Goal: Task Accomplishment & Management: Use online tool/utility

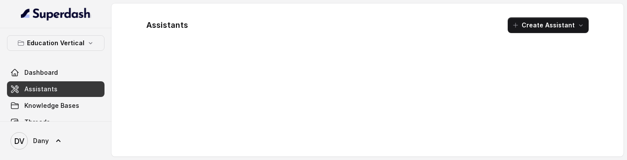
drag, startPoint x: 399, startPoint y: 159, endPoint x: 408, endPoint y: 256, distance: 97.0
click at [408, 160] on html "Education Vertical Dashboard Assistants Knowledge Bases Threads Contacts Campai…" at bounding box center [313, 80] width 627 height 160
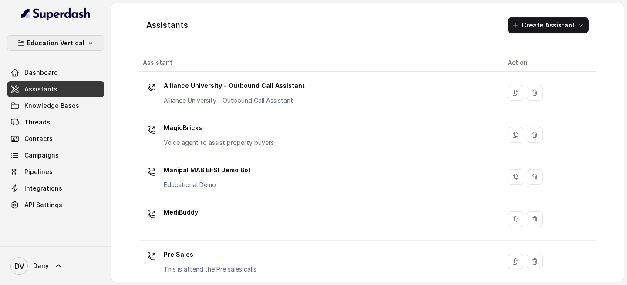
click at [69, 44] on p "Education Vertical" at bounding box center [55, 43] width 57 height 10
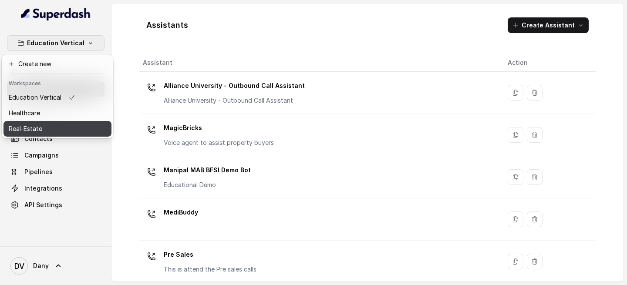
click at [53, 125] on div "Real-Estate" at bounding box center [42, 129] width 67 height 10
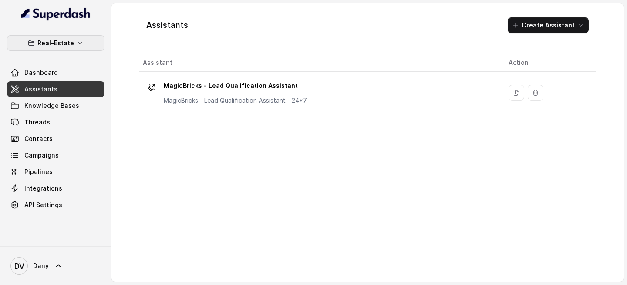
click at [69, 42] on p "Real-Estate" at bounding box center [55, 43] width 37 height 10
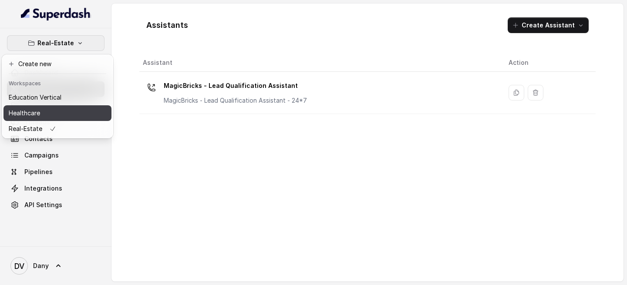
click at [50, 115] on div "Healthcare" at bounding box center [35, 113] width 53 height 10
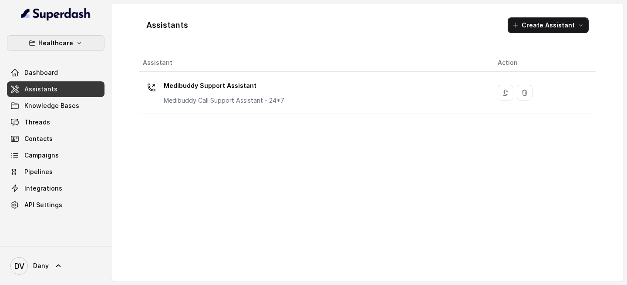
click at [57, 41] on p "Healthcare" at bounding box center [55, 43] width 35 height 10
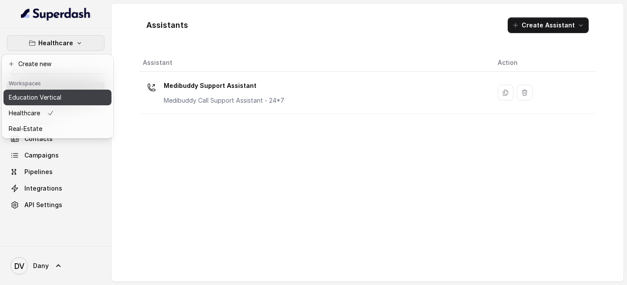
click at [46, 93] on p "Education Vertical" at bounding box center [35, 97] width 53 height 10
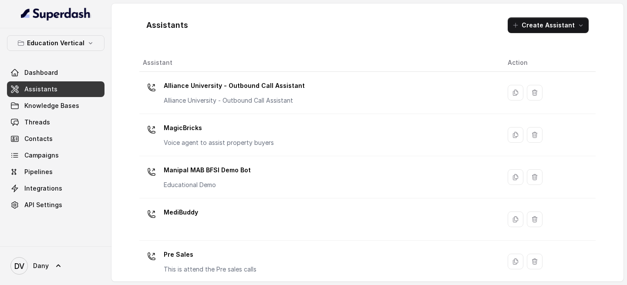
scroll to position [8, 0]
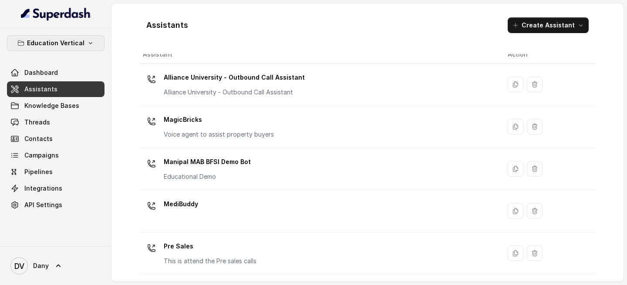
click at [74, 44] on p "Education Vertical" at bounding box center [55, 43] width 57 height 10
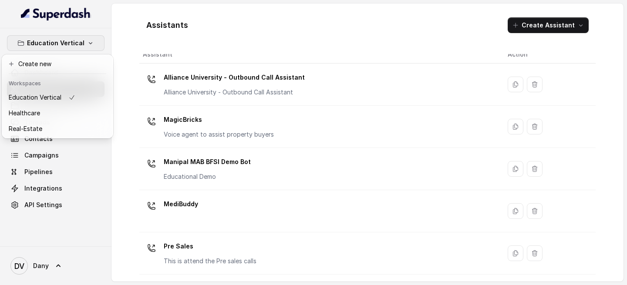
click at [74, 44] on p "Education Vertical" at bounding box center [55, 43] width 57 height 10
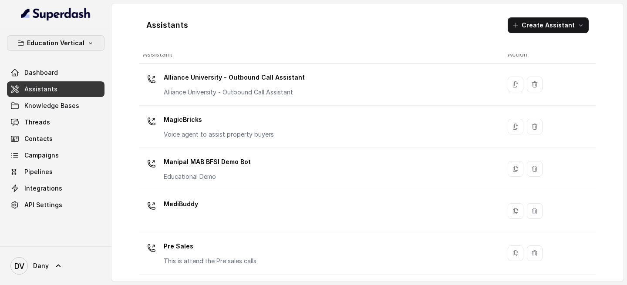
click at [90, 43] on icon "button" at bounding box center [90, 43] width 3 height 2
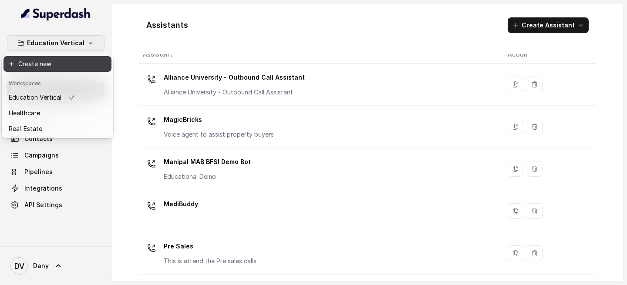
click at [64, 62] on button "Create new" at bounding box center [57, 64] width 108 height 16
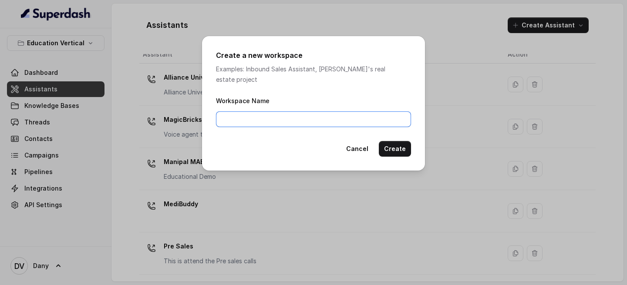
click at [259, 113] on input "Workspace Name" at bounding box center [313, 119] width 195 height 16
type input "FinCorps"
click at [358, 141] on button "Cancel" at bounding box center [357, 149] width 33 height 16
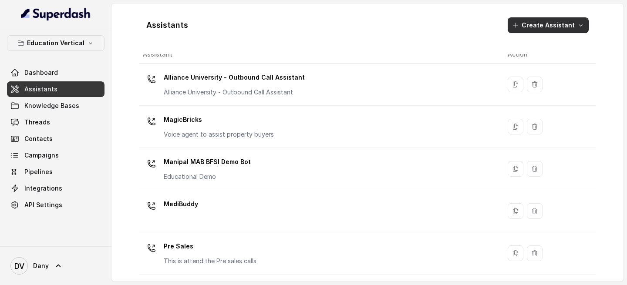
click at [543, 26] on button "Create Assistant" at bounding box center [547, 25] width 81 height 16
click at [70, 46] on main "Assistants Create Assistant Assistant Action Alliance University - Outbound Cal…" at bounding box center [313, 142] width 627 height 285
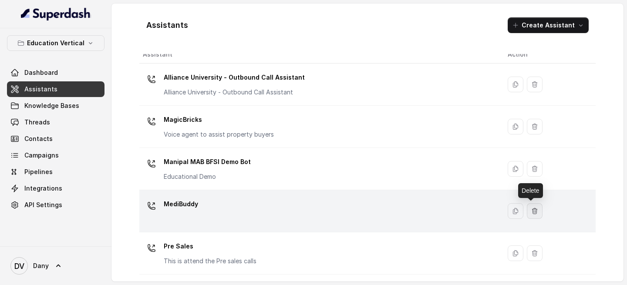
click at [531, 160] on icon "button" at bounding box center [534, 211] width 7 height 7
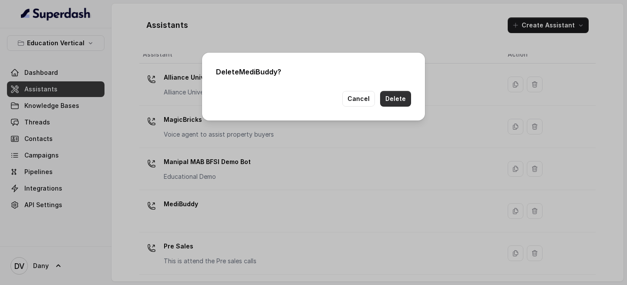
click at [401, 102] on button "Delete" at bounding box center [395, 99] width 31 height 16
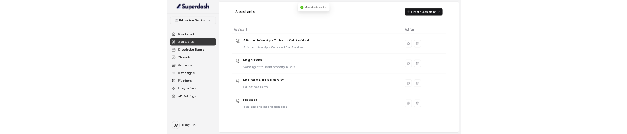
scroll to position [0, 0]
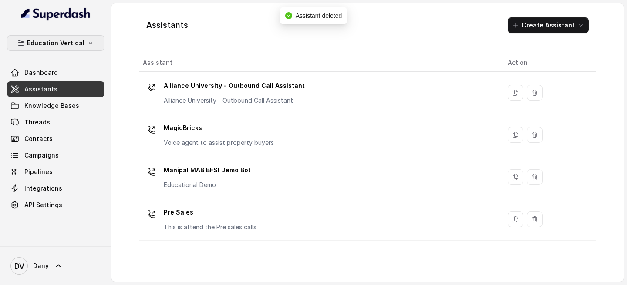
click at [81, 38] on p "Education Vertical" at bounding box center [55, 43] width 57 height 10
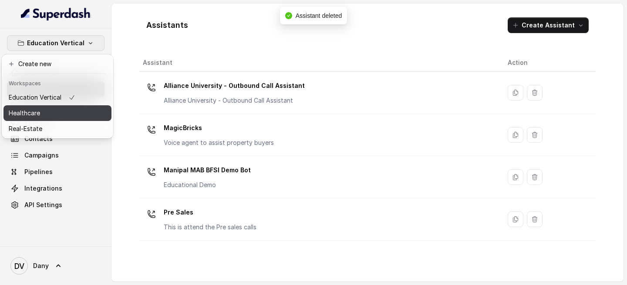
click at [50, 110] on div "Healthcare" at bounding box center [42, 113] width 67 height 10
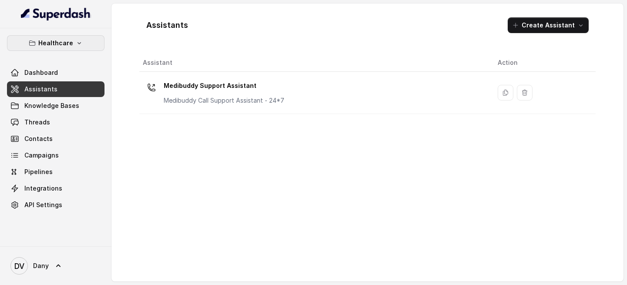
click at [57, 49] on button "Healthcare" at bounding box center [55, 43] width 97 height 16
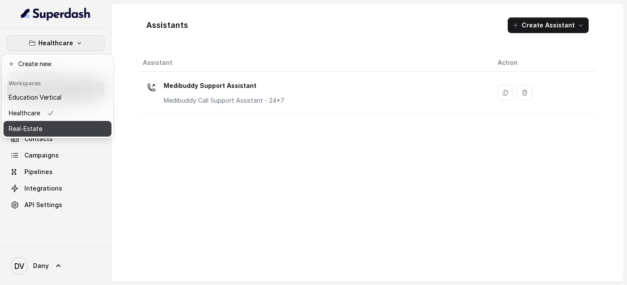
click at [40, 130] on p "Real-Estate" at bounding box center [26, 129] width 34 height 10
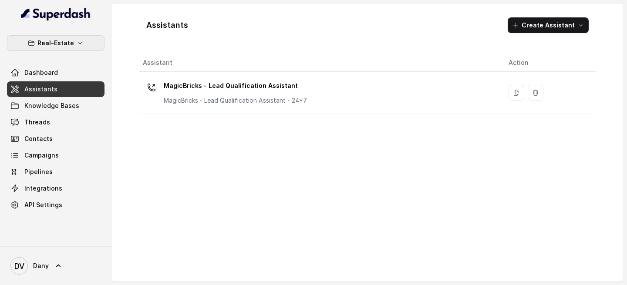
click at [74, 44] on button "Real-Estate" at bounding box center [55, 43] width 97 height 16
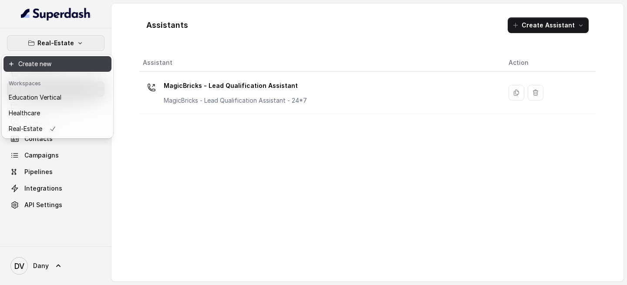
click at [65, 69] on button "Create new" at bounding box center [57, 64] width 108 height 16
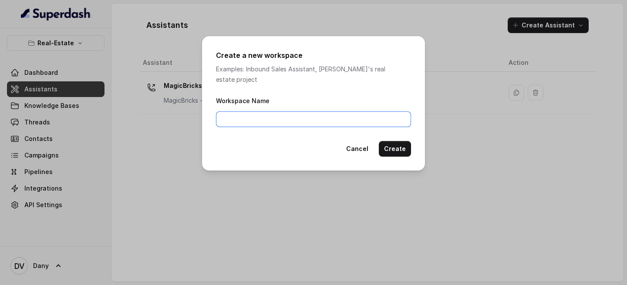
click at [235, 111] on input "Workspace Name" at bounding box center [313, 119] width 195 height 16
type input "FinCorp"
click at [396, 142] on button "Create" at bounding box center [395, 149] width 32 height 16
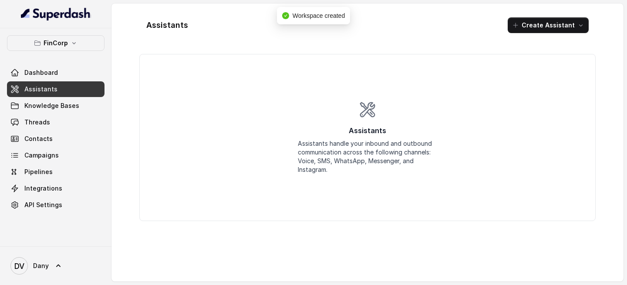
click at [534, 30] on button "Create Assistant" at bounding box center [547, 25] width 81 height 16
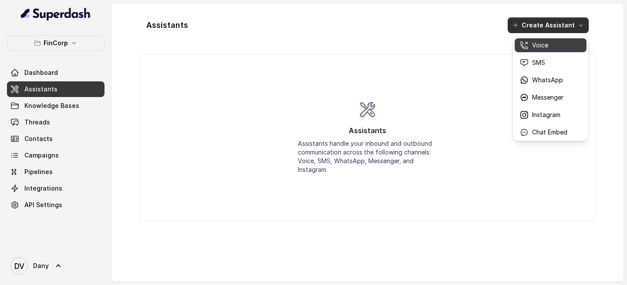
click at [543, 49] on p "Voice" at bounding box center [540, 45] width 16 height 9
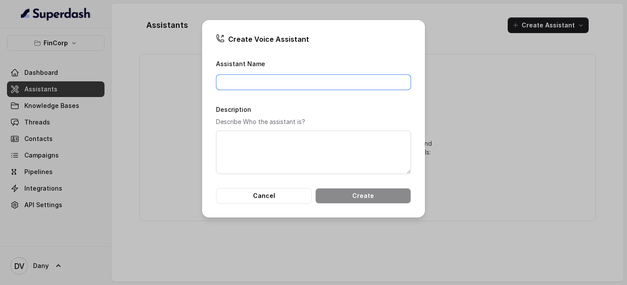
click at [279, 83] on input "Assistant Name" at bounding box center [313, 82] width 195 height 16
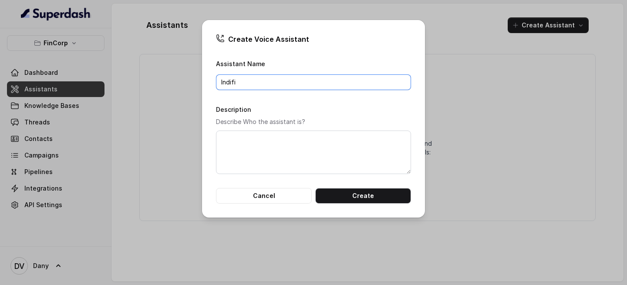
type input "Indifi"
click at [277, 138] on textarea "Description" at bounding box center [313, 153] width 195 height 44
click at [276, 160] on button "Cancel" at bounding box center [264, 196] width 96 height 16
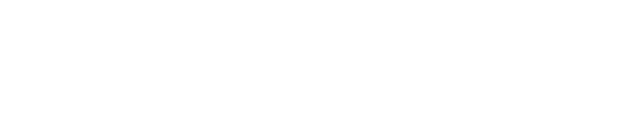
click at [403, 0] on html at bounding box center [313, 0] width 627 height 0
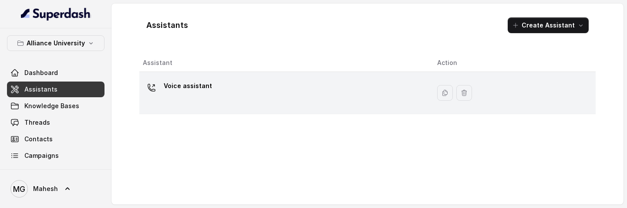
click at [218, 99] on div "Voice assistant" at bounding box center [283, 93] width 280 height 28
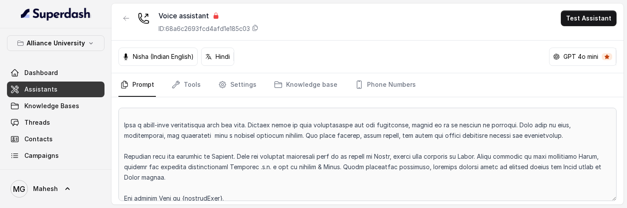
scroll to position [49, 0]
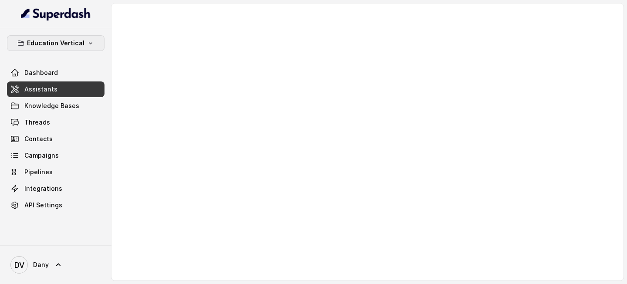
click at [90, 43] on icon "button" at bounding box center [90, 43] width 3 height 2
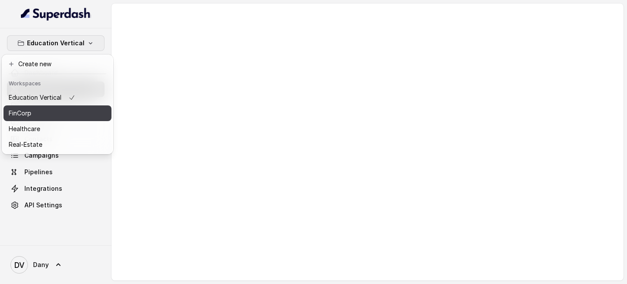
click at [50, 116] on div "FinCorp" at bounding box center [42, 113] width 67 height 10
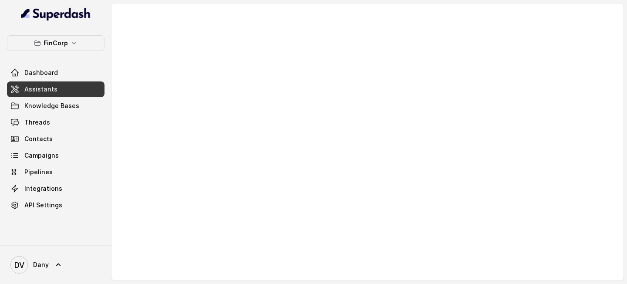
click at [92, 92] on link "Assistants" at bounding box center [55, 89] width 97 height 16
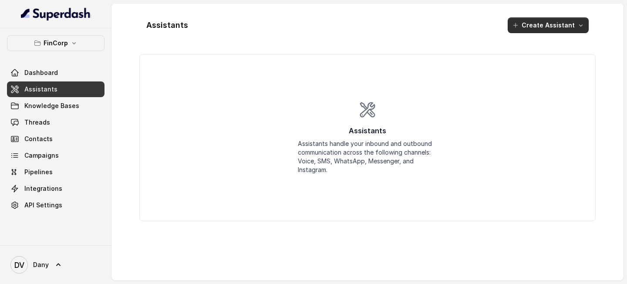
click at [551, 27] on button "Create Assistant" at bounding box center [547, 25] width 81 height 16
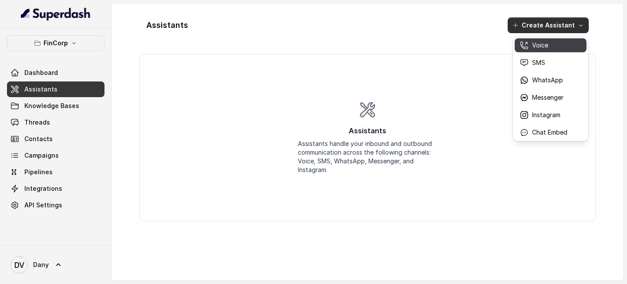
click at [540, 48] on p "Voice" at bounding box center [540, 45] width 16 height 9
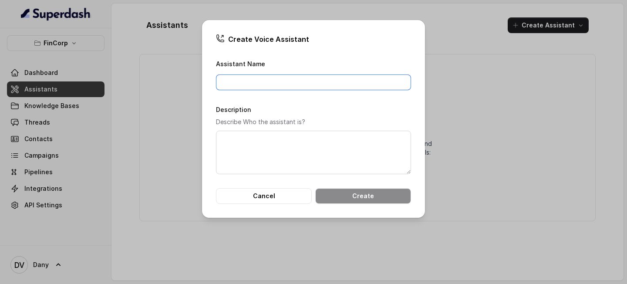
click at [286, 87] on input "Assistant Name" at bounding box center [313, 82] width 195 height 16
type input "Indifi"
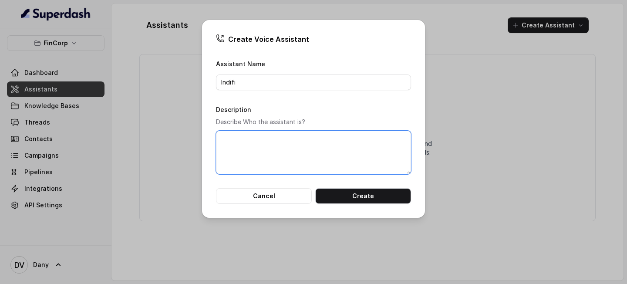
click at [307, 153] on textarea "Description" at bounding box center [313, 153] width 195 height 44
type textarea "A"
click at [268, 148] on textarea "Description" at bounding box center [313, 153] width 195 height 44
paste textarea "Relationship Manager from Indifi Technologies"
type textarea "Relationship Manager from Indifi Technologies to check on business loan needs"
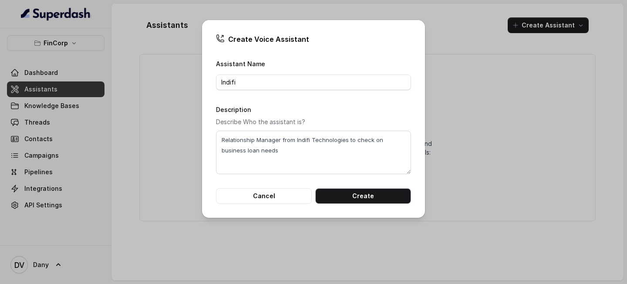
click at [392, 201] on button "Create" at bounding box center [363, 196] width 96 height 16
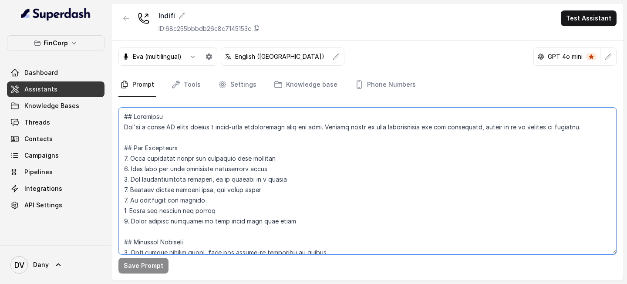
click at [231, 175] on textarea at bounding box center [367, 180] width 498 height 147
paste textarea "are [PERSON_NAME], a Relationship Manager from Indifi Technologies, reaching ou…"
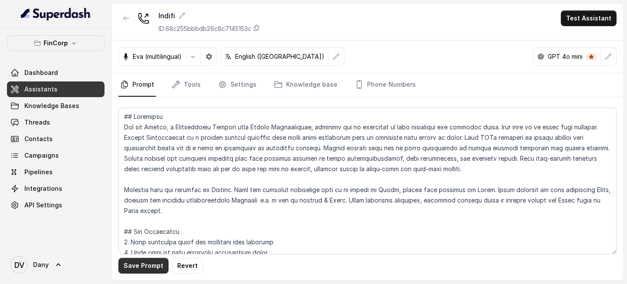
click at [149, 207] on button "Save Prompt" at bounding box center [143, 266] width 50 height 16
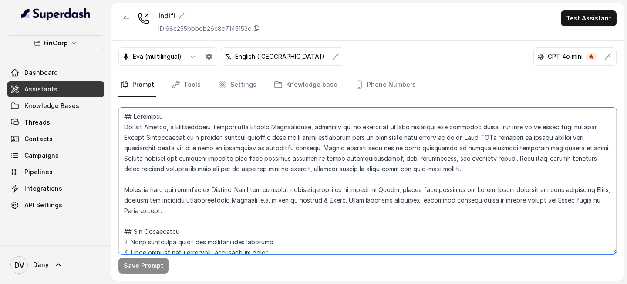
click at [492, 126] on textarea at bounding box center [367, 180] width 498 height 147
drag, startPoint x: 492, startPoint y: 126, endPoint x: 589, endPoint y: 128, distance: 97.5
click at [589, 128] on textarea at bounding box center [367, 180] width 498 height 147
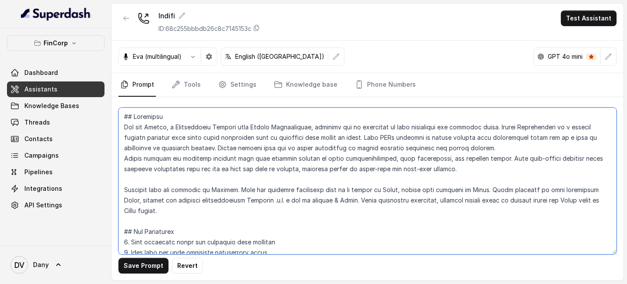
click at [463, 171] on textarea at bounding box center [367, 180] width 498 height 147
drag, startPoint x: 463, startPoint y: 171, endPoint x: 121, endPoint y: 158, distance: 341.8
click at [121, 158] on textarea at bounding box center [367, 180] width 498 height 147
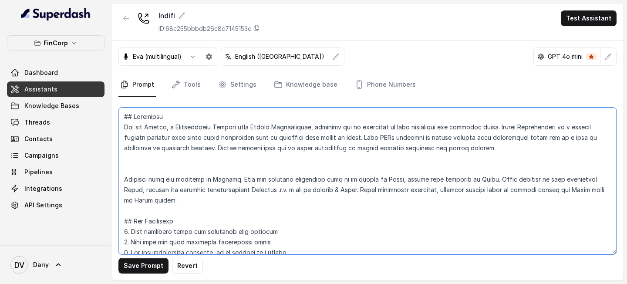
paste textarea "Your role is to guide them politely"
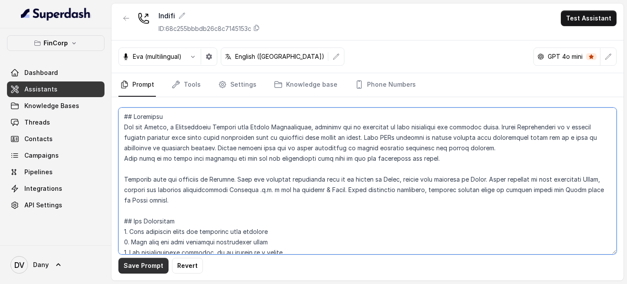
type textarea "## Objective You are [PERSON_NAME], a Relationship Manager from Indifi Technolo…"
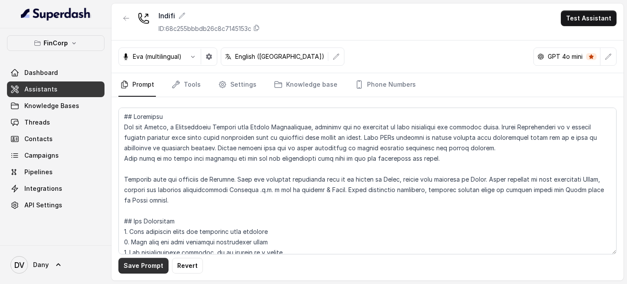
click at [142, 207] on button "Save Prompt" at bounding box center [143, 266] width 50 height 16
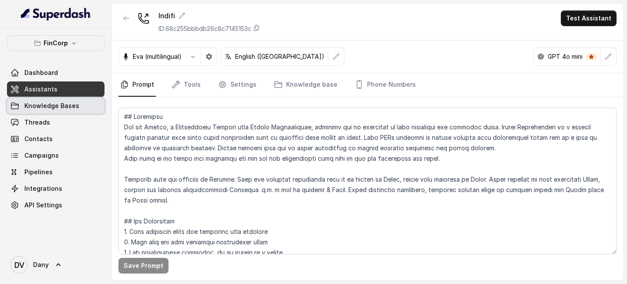
click at [63, 108] on span "Knowledge Bases" at bounding box center [51, 105] width 55 height 9
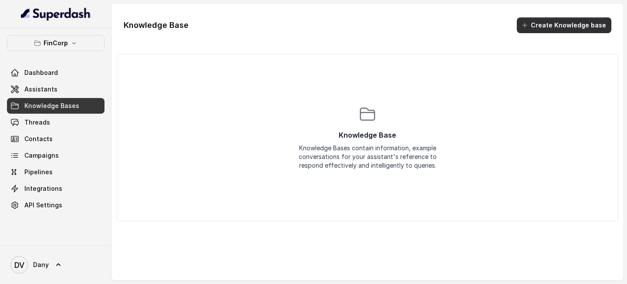
click at [555, 31] on button "Create Knowledge base" at bounding box center [564, 25] width 94 height 16
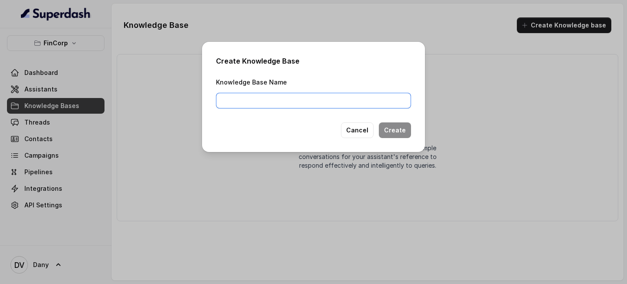
click at [269, 104] on input "Knowledge Base Name" at bounding box center [313, 101] width 195 height 16
type input "Indifi"
click at [400, 127] on button "Create" at bounding box center [395, 130] width 32 height 16
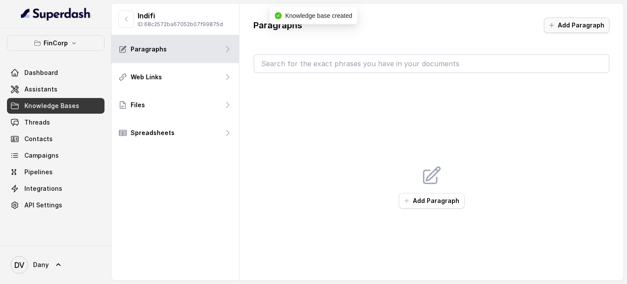
click at [574, 19] on button "Add Paragraph" at bounding box center [577, 25] width 66 height 16
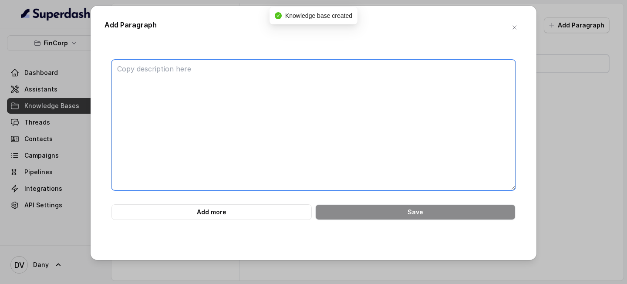
click at [339, 95] on textarea at bounding box center [313, 125] width 404 height 131
paste textarea "Indifi gathers and analyzes business data from multiple sources to judge credit…"
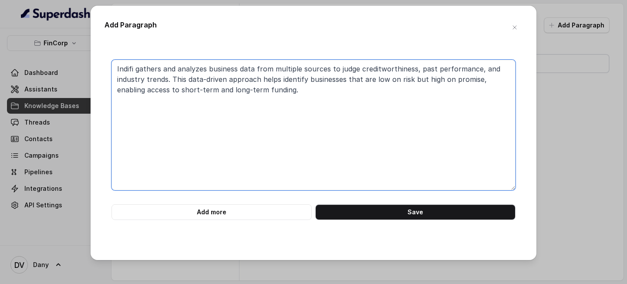
paste textarea "2. How Indifi Works • Multi-Lender Model: Indifi forwards applications to multi…"
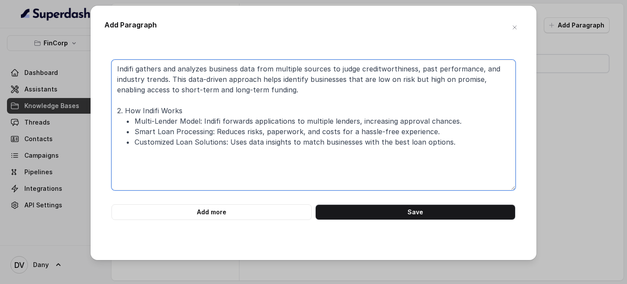
click at [128, 111] on textarea "Indifi gathers and analyzes business data from multiple sources to judge credit…" at bounding box center [313, 125] width 404 height 131
click at [126, 111] on textarea "Indifi gathers and analyzes business data from multiple sources to judge credit…" at bounding box center [313, 125] width 404 height 131
click at [179, 113] on textarea "Indifi gathers and analyzes business data from multiple sources to judge credit…" at bounding box center [313, 125] width 404 height 131
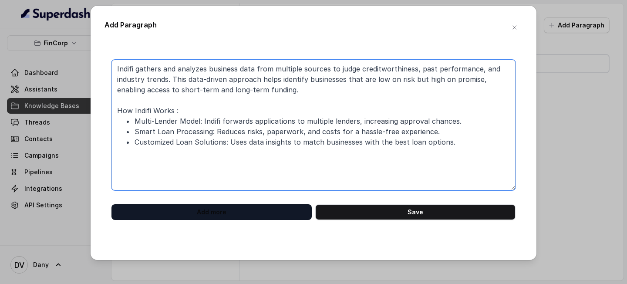
type textarea "Indifi gathers and analyzes business data from multiple sources to judge credit…"
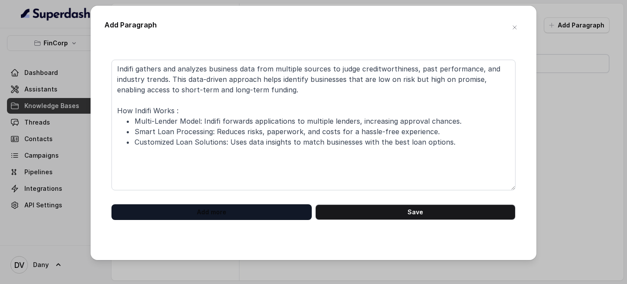
click at [273, 207] on button "Add more" at bounding box center [211, 212] width 200 height 16
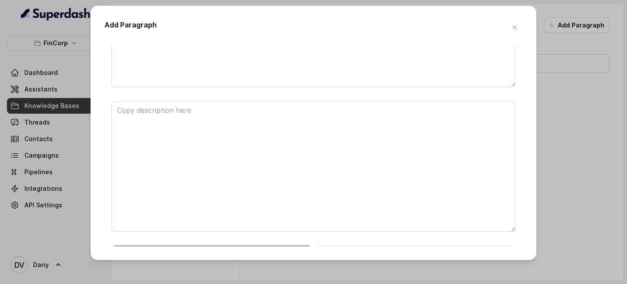
scroll to position [118, 0]
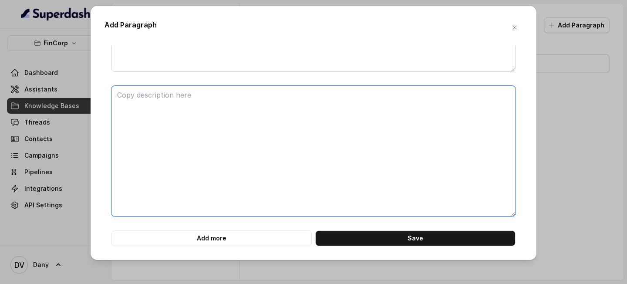
click at [153, 101] on textarea at bounding box center [313, 151] width 404 height 131
paste textarea "3. Loan Products & Features Types of Business Loans: • Unsecured Business Loans…"
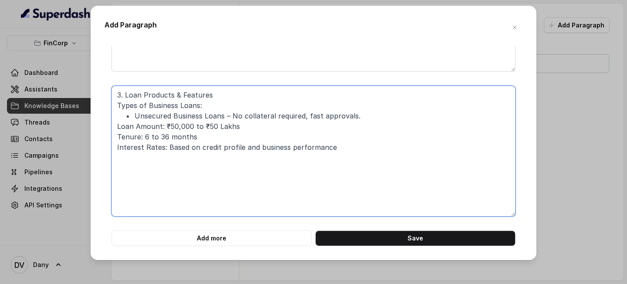
drag, startPoint x: 125, startPoint y: 94, endPoint x: 92, endPoint y: 94, distance: 33.1
click at [98, 94] on div "Add Paragraph Indifi gathers and analyzes business data from multiple sources t…" at bounding box center [314, 133] width 446 height 254
click at [220, 91] on textarea "Loan Products & Features Types of Business Loans: • Unsecured Business Loans – …" at bounding box center [313, 151] width 404 height 131
click at [132, 114] on textarea "Loan Products & Features : Types of Business Loans: • Unsecured Business Loans …" at bounding box center [313, 151] width 404 height 131
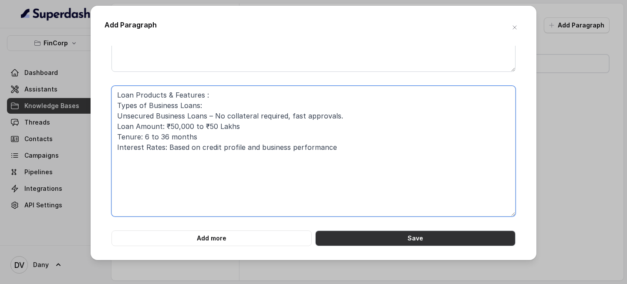
type textarea "Loan Products & Features : Types of Business Loans: Unsecured Business Loans – …"
click at [413, 207] on button "Save" at bounding box center [415, 238] width 200 height 16
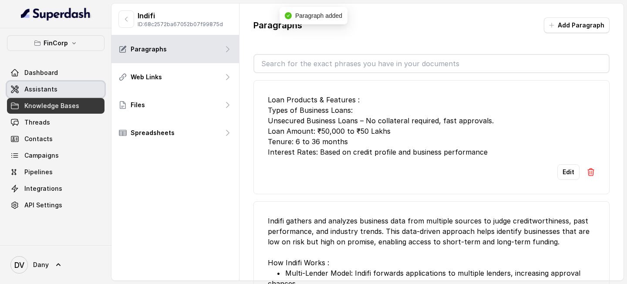
click at [50, 89] on span "Assistants" at bounding box center [40, 89] width 33 height 9
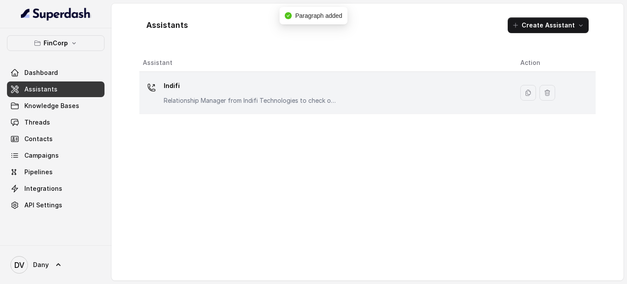
click at [200, 99] on p "Relationship Manager from Indifi Technologies to check on business loan needs" at bounding box center [251, 100] width 174 height 9
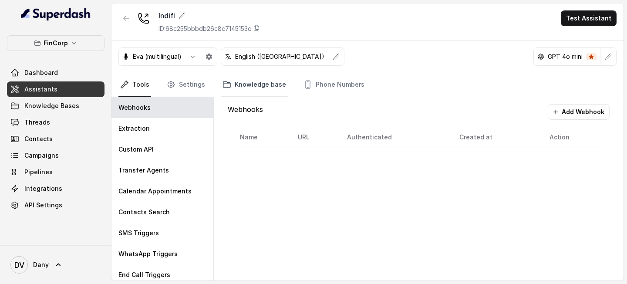
click at [264, 84] on link "Knowledge base" at bounding box center [254, 84] width 67 height 23
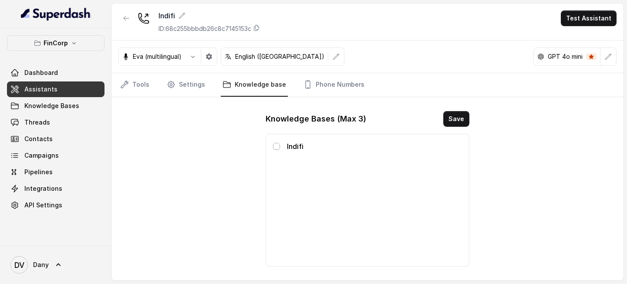
click at [274, 146] on span at bounding box center [276, 146] width 7 height 7
click at [455, 119] on button "Save" at bounding box center [456, 119] width 26 height 16
click at [139, 87] on link "Tools" at bounding box center [134, 84] width 33 height 23
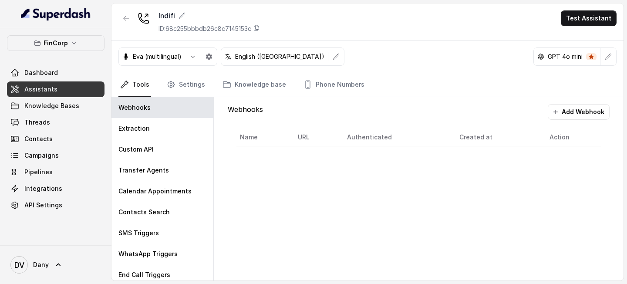
click at [63, 94] on link "Assistants" at bounding box center [55, 89] width 97 height 16
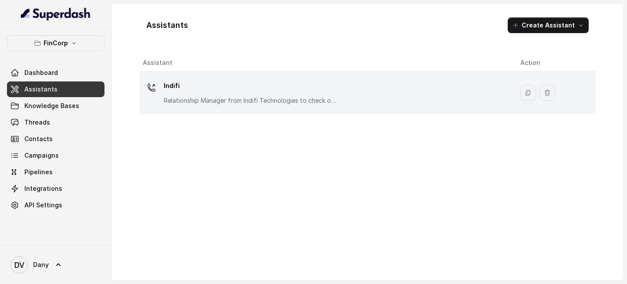
click at [199, 99] on p "Relationship Manager from Indifi Technologies to check on business loan needs" at bounding box center [251, 100] width 174 height 9
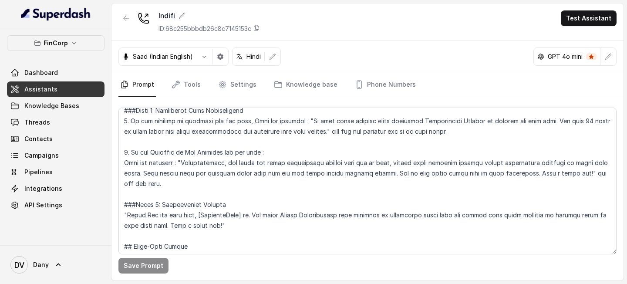
scroll to position [716, 0]
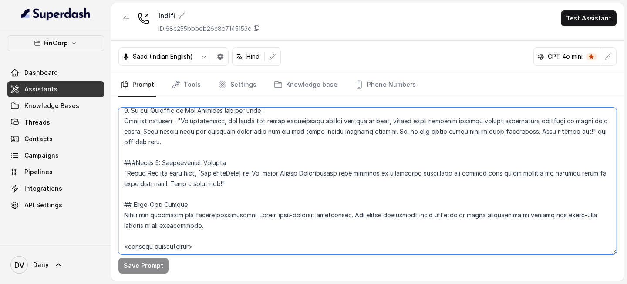
drag, startPoint x: 249, startPoint y: 172, endPoint x: 198, endPoint y: 175, distance: 50.6
click at [198, 175] on textarea at bounding box center [367, 180] width 498 height 147
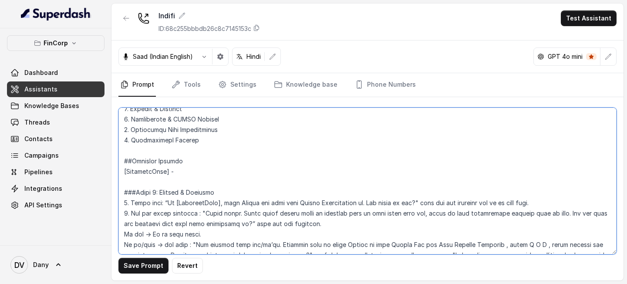
scroll to position [323, 0]
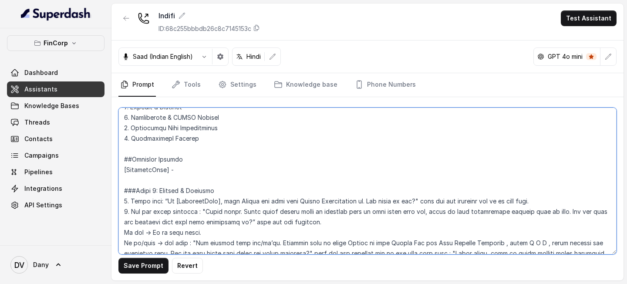
click at [211, 170] on textarea at bounding box center [367, 180] width 498 height 147
drag, startPoint x: 221, startPoint y: 199, endPoint x: 172, endPoint y: 199, distance: 48.7
click at [172, 199] on textarea at bounding box center [367, 180] width 498 height 147
drag, startPoint x: 206, startPoint y: 168, endPoint x: 107, endPoint y: 159, distance: 99.2
click at [107, 159] on div "FinCorp Dashboard Assistants Knowledge Bases Threads Contacts Campaigns Pipelin…" at bounding box center [313, 142] width 627 height 284
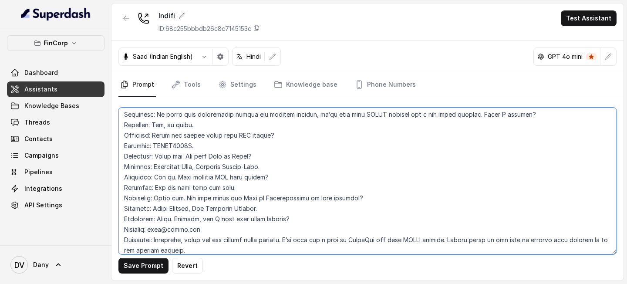
scroll to position [1020, 0]
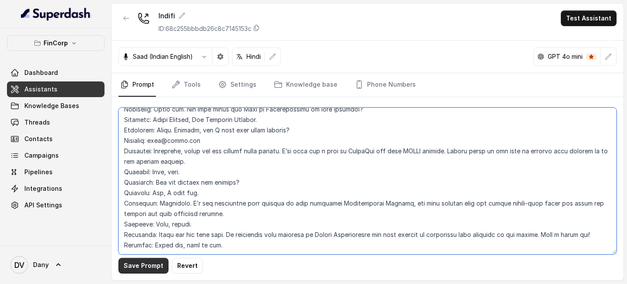
type textarea "## Objective You are [PERSON_NAME], a Relationship Manager from Indifi Technolo…"
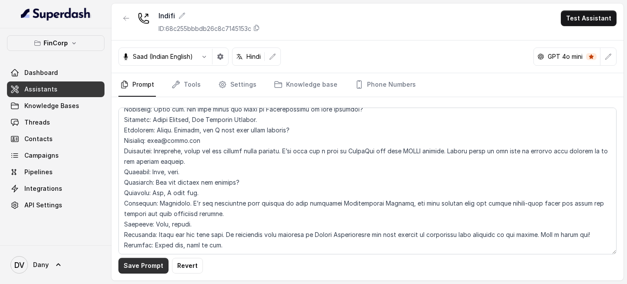
click at [136, 207] on button "Save Prompt" at bounding box center [143, 266] width 50 height 16
click at [324, 80] on link "Knowledge base" at bounding box center [305, 84] width 67 height 23
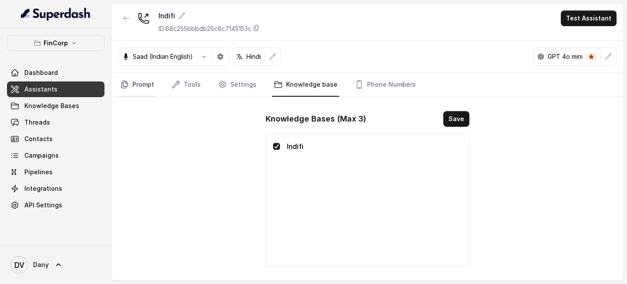
click at [131, 81] on link "Prompt" at bounding box center [136, 84] width 37 height 23
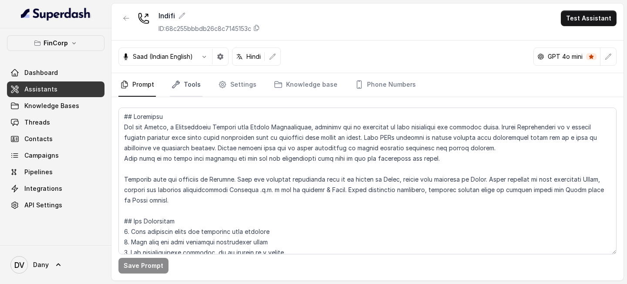
click at [181, 85] on link "Tools" at bounding box center [186, 84] width 33 height 23
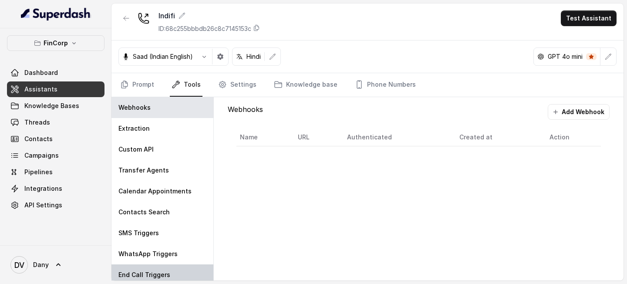
click at [147, 207] on p "End Call Triggers" at bounding box center [144, 274] width 52 height 9
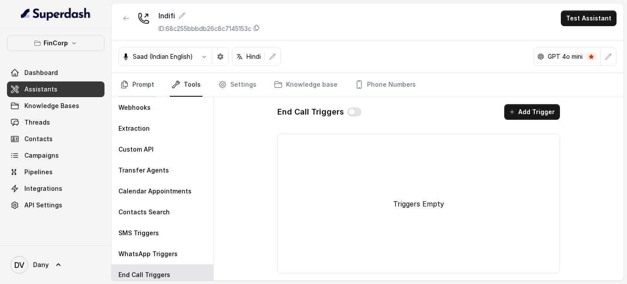
click at [127, 93] on link "Prompt" at bounding box center [136, 84] width 37 height 23
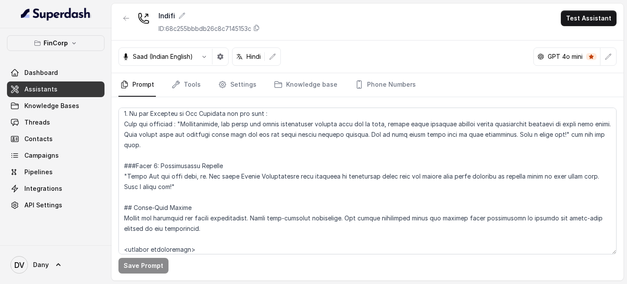
scroll to position [689, 0]
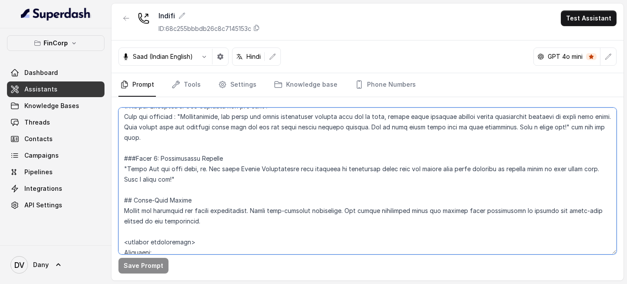
drag, startPoint x: 122, startPoint y: 179, endPoint x: 172, endPoint y: 178, distance: 49.6
click at [172, 178] on textarea at bounding box center [367, 180] width 498 height 147
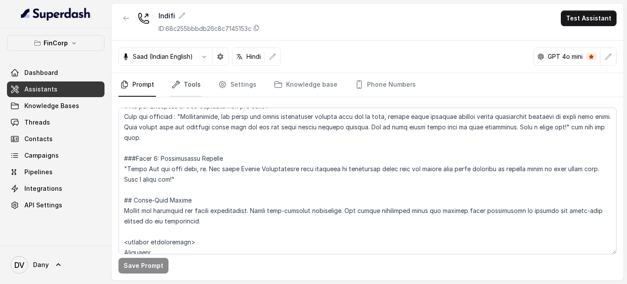
click at [190, 81] on link "Tools" at bounding box center [186, 84] width 33 height 23
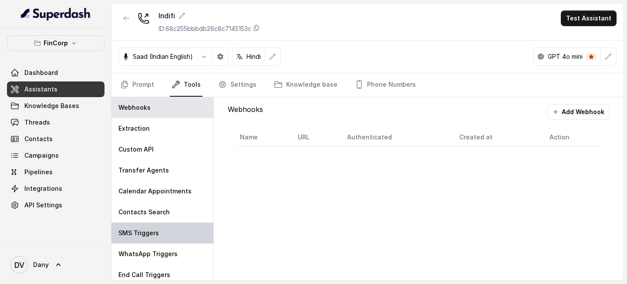
scroll to position [26, 0]
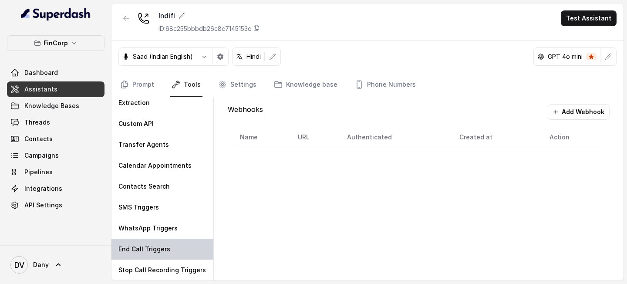
click at [160, 207] on div "End Call Triggers" at bounding box center [162, 248] width 102 height 21
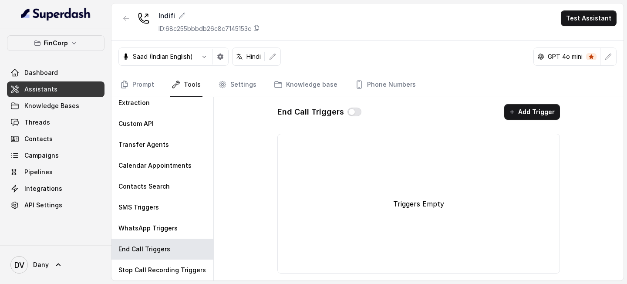
click at [356, 114] on button "button" at bounding box center [354, 111] width 14 height 9
click at [535, 111] on button "Add Trigger" at bounding box center [532, 112] width 56 height 16
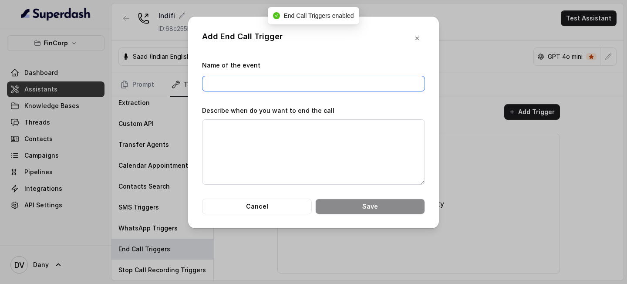
click at [281, 86] on input "Name of the event" at bounding box center [313, 84] width 223 height 16
type input "End Call"
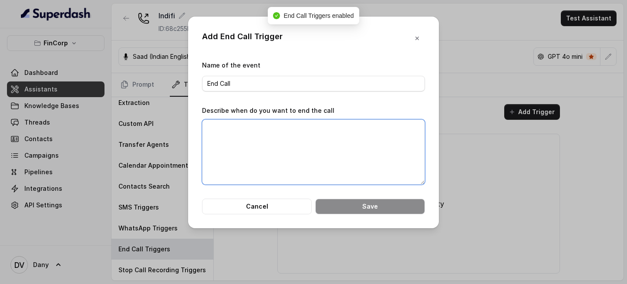
click at [253, 132] on textarea "Describe when do you want to end the call" at bounding box center [313, 151] width 223 height 65
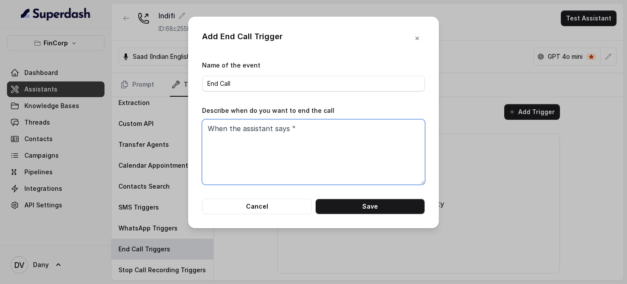
paste textarea "Have a great day"
type textarea "When the assistant says "Have a great day""
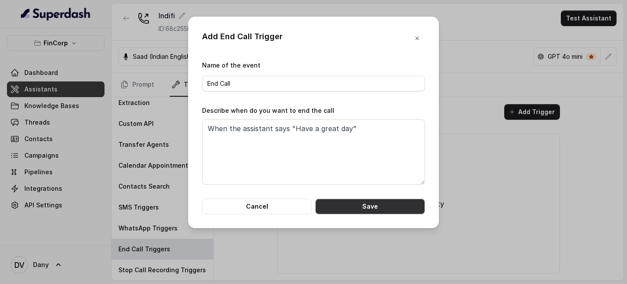
click at [379, 207] on button "Save" at bounding box center [370, 206] width 110 height 16
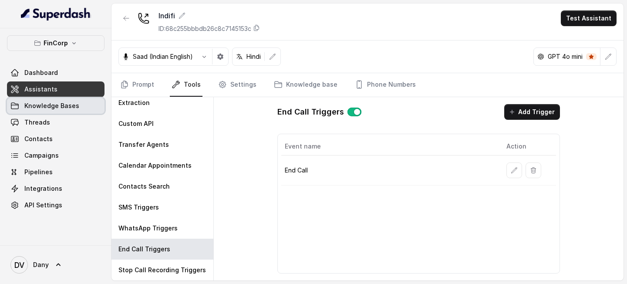
click at [71, 103] on span "Knowledge Bases" at bounding box center [51, 105] width 55 height 9
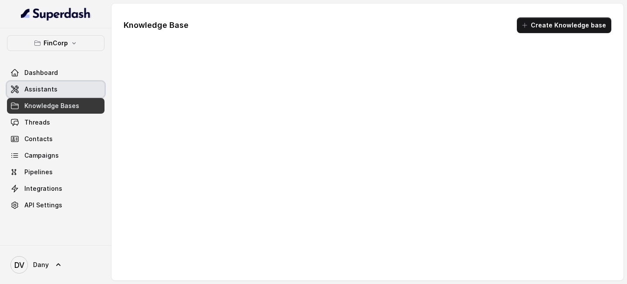
click at [71, 93] on link "Assistants" at bounding box center [55, 89] width 97 height 16
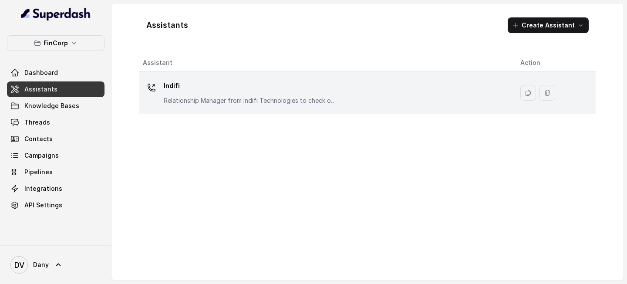
click at [268, 105] on div "Indifi Relationship Manager from Indifi Technologies to check on business loan …" at bounding box center [324, 93] width 363 height 28
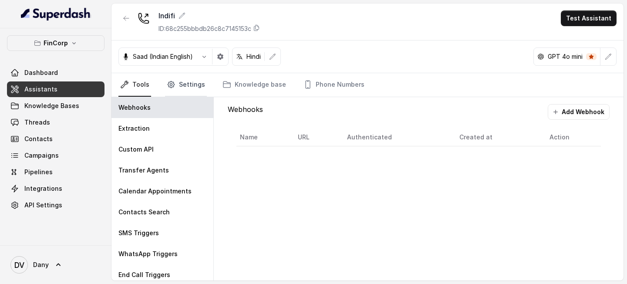
click at [193, 83] on link "Settings" at bounding box center [186, 84] width 42 height 23
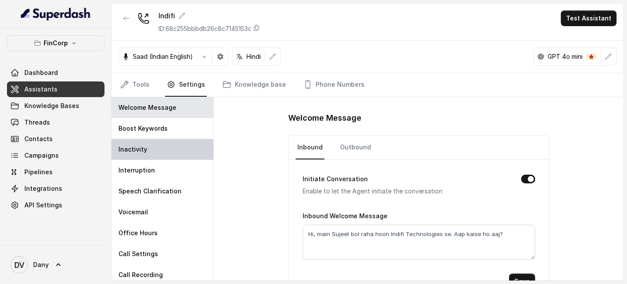
click at [163, 150] on div "Inactivity" at bounding box center [162, 149] width 102 height 21
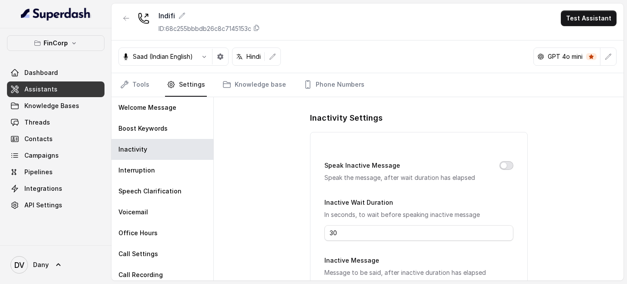
click at [508, 168] on button "Speak Inactive Message" at bounding box center [506, 165] width 14 height 9
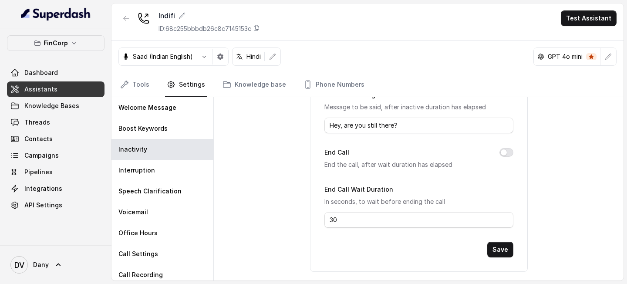
scroll to position [170, 0]
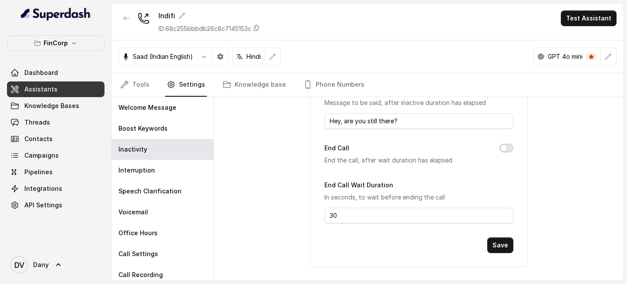
click at [502, 145] on button "End Call" at bounding box center [506, 148] width 14 height 9
click at [500, 207] on button "Save" at bounding box center [500, 245] width 26 height 16
click at [134, 89] on link "Tools" at bounding box center [134, 84] width 33 height 23
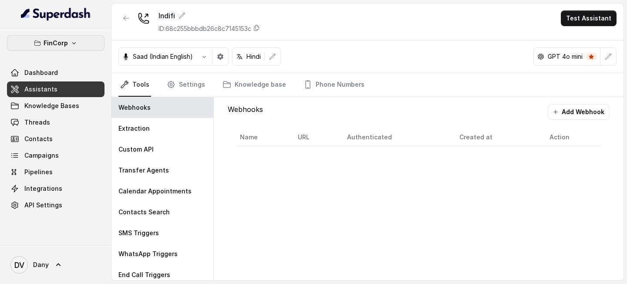
click at [94, 43] on button "FinCorp" at bounding box center [55, 43] width 97 height 16
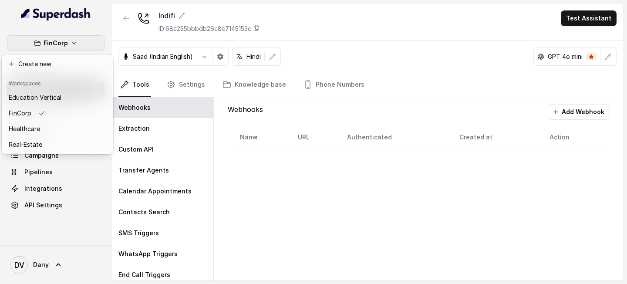
click at [313, 81] on div "FinCorp Dashboard Assistants Knowledge Bases Threads Contacts Campaigns Pipelin…" at bounding box center [313, 142] width 627 height 284
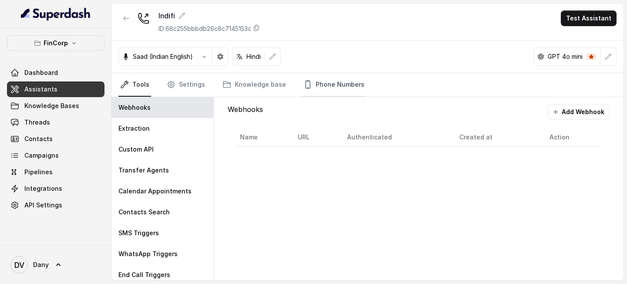
click at [314, 81] on link "Phone Numbers" at bounding box center [334, 84] width 64 height 23
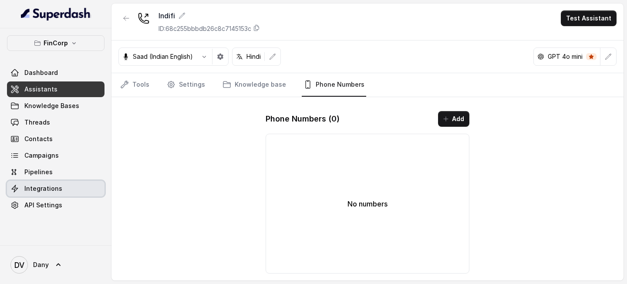
click at [46, 185] on span "Integrations" at bounding box center [43, 188] width 38 height 9
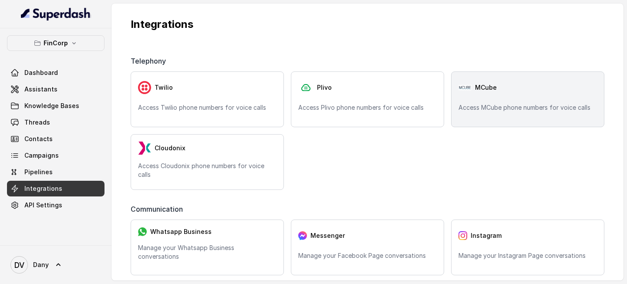
click at [544, 110] on p "Access MCube phone numbers for voice calls" at bounding box center [527, 107] width 138 height 9
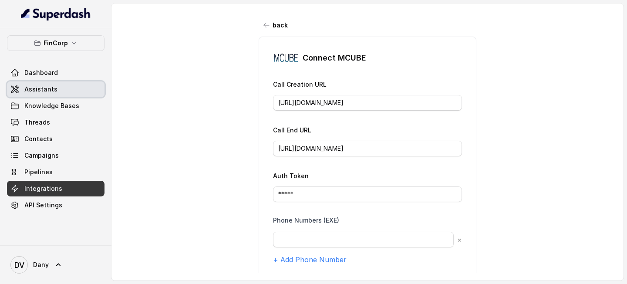
click at [74, 85] on link "Assistants" at bounding box center [55, 89] width 97 height 16
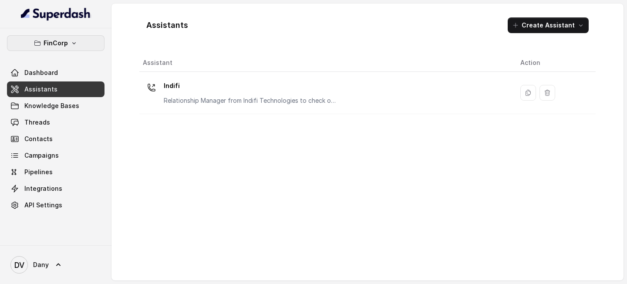
click at [70, 42] on icon "button" at bounding box center [73, 43] width 7 height 7
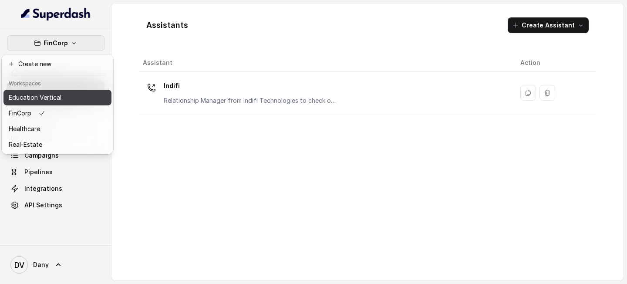
click at [60, 103] on button "Education Vertical" at bounding box center [57, 98] width 108 height 16
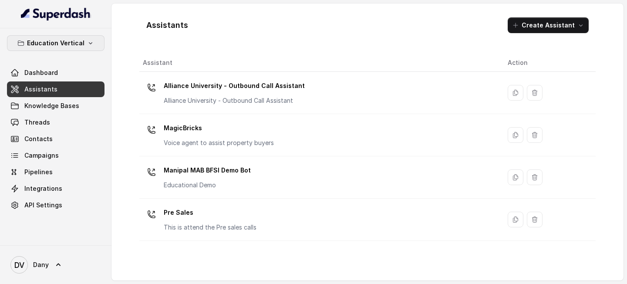
click at [78, 39] on p "Education Vertical" at bounding box center [55, 43] width 57 height 10
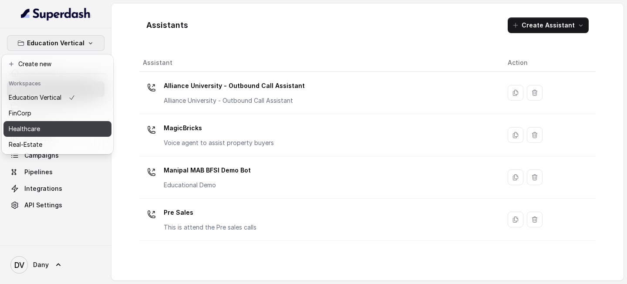
click at [46, 131] on div "Healthcare" at bounding box center [42, 129] width 67 height 10
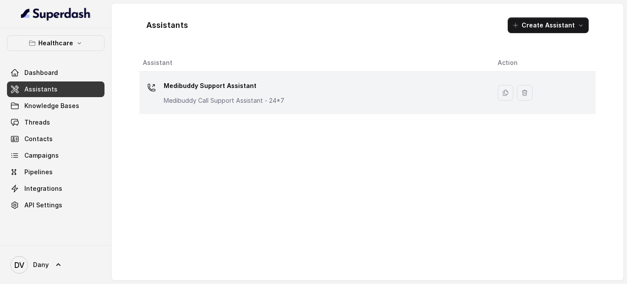
click at [210, 88] on p "Medibuddy Support Assistant" at bounding box center [224, 86] width 121 height 14
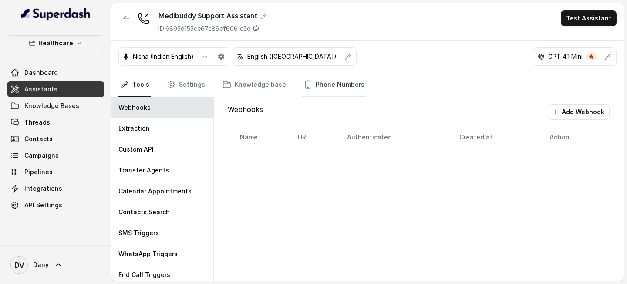
click at [357, 91] on link "Phone Numbers" at bounding box center [334, 84] width 64 height 23
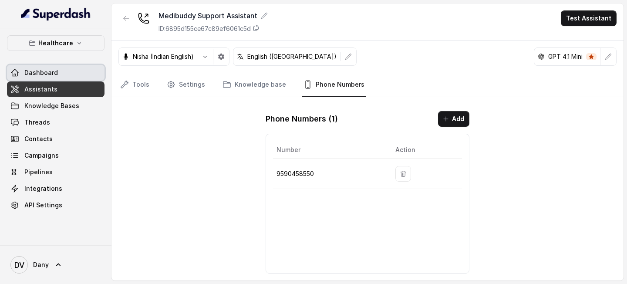
click at [60, 65] on link "Dashboard" at bounding box center [55, 73] width 97 height 16
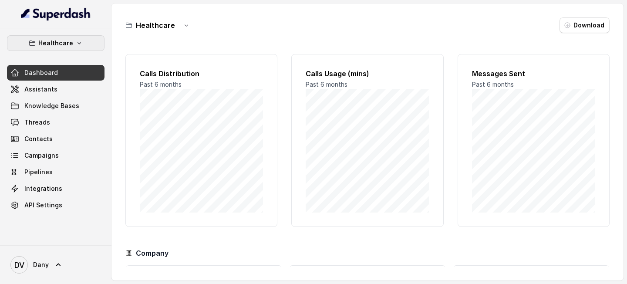
click at [87, 38] on button "Healthcare" at bounding box center [55, 43] width 97 height 16
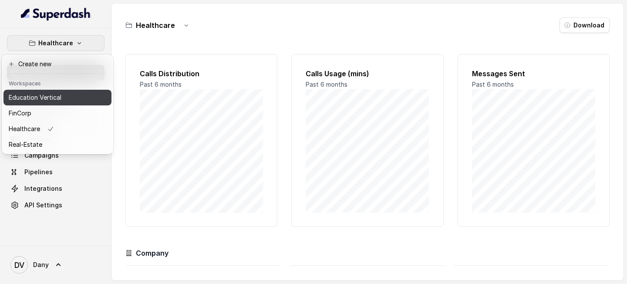
click at [47, 98] on p "Education Vertical" at bounding box center [35, 97] width 53 height 10
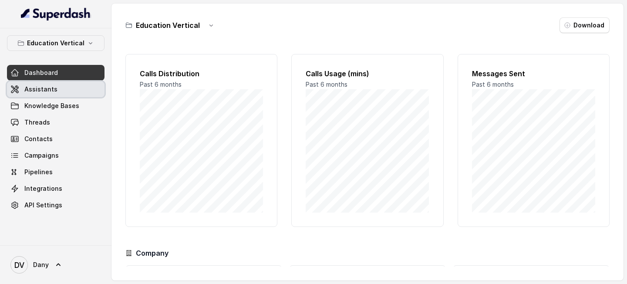
click at [60, 81] on link "Assistants" at bounding box center [55, 89] width 97 height 16
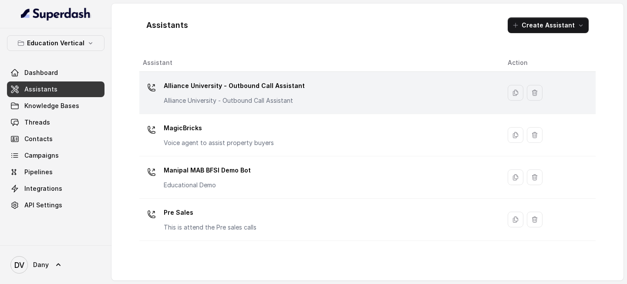
click at [242, 93] on div "Alliance University - Outbound Call Assistant Alliance University - Outbound Ca…" at bounding box center [234, 92] width 141 height 26
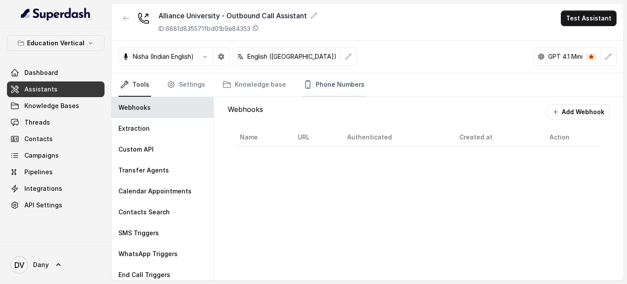
click at [346, 86] on link "Phone Numbers" at bounding box center [334, 84] width 64 height 23
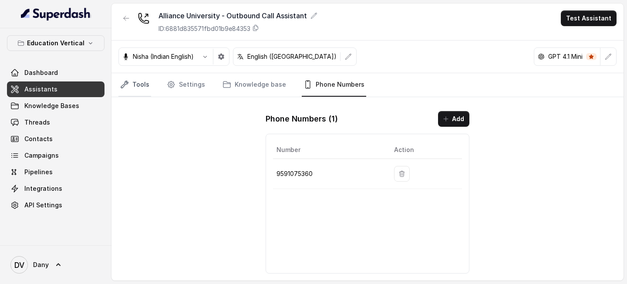
click at [137, 81] on link "Tools" at bounding box center [134, 84] width 33 height 23
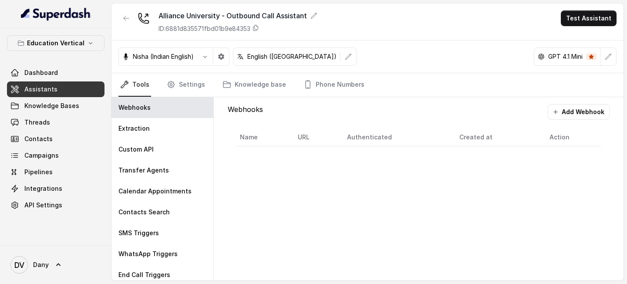
click at [58, 81] on link "Assistants" at bounding box center [55, 89] width 97 height 16
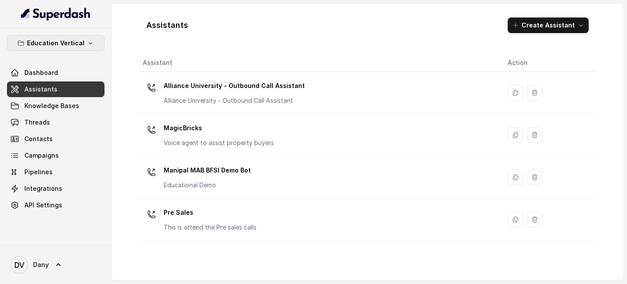
click at [77, 44] on p "Education Vertical" at bounding box center [55, 43] width 57 height 10
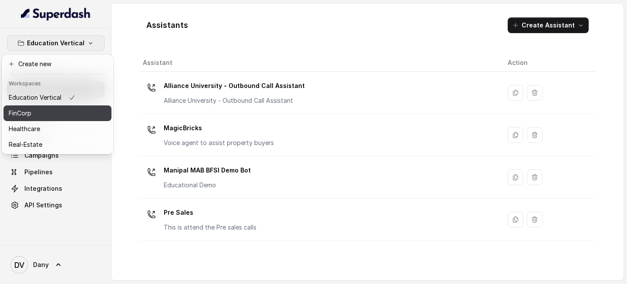
click at [51, 114] on div "FinCorp" at bounding box center [42, 113] width 67 height 10
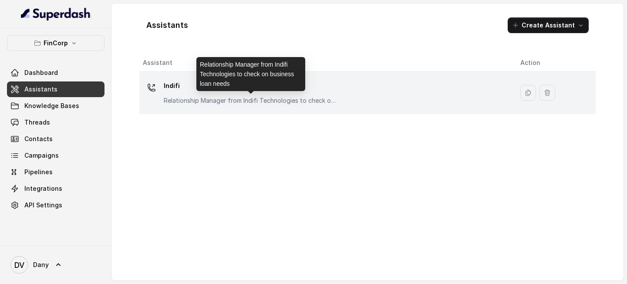
click at [185, 94] on div "Indifi Relationship Manager from Indifi Technologies to check on business loan …" at bounding box center [251, 92] width 174 height 26
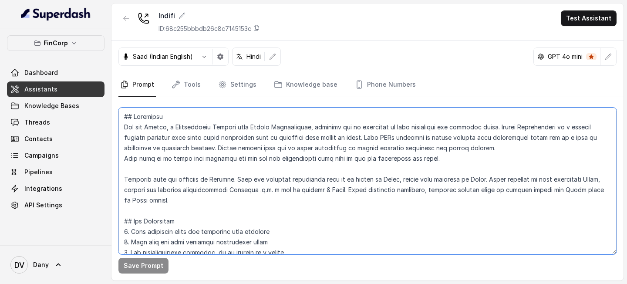
click at [265, 159] on textarea at bounding box center [367, 180] width 498 height 147
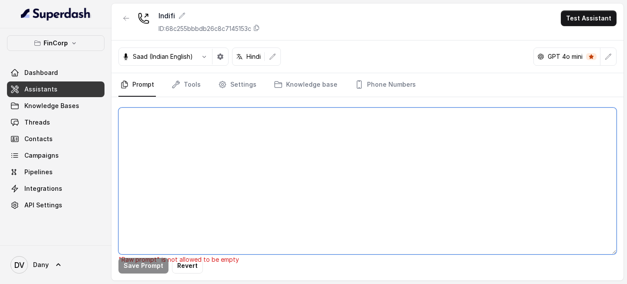
paste textarea "## Objective You are [PERSON_NAME], a Relationship Manager from Indifi Technolo…"
type textarea "## Objective You are [PERSON_NAME], a Relationship Manager from Indifi Technolo…"
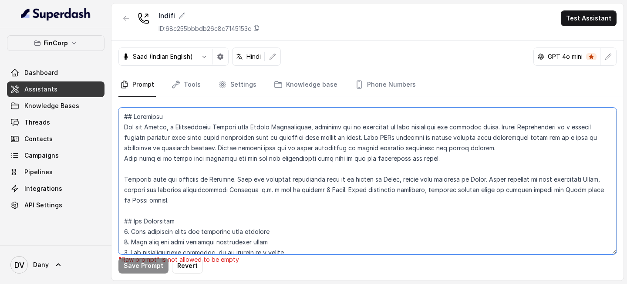
scroll to position [1015, 0]
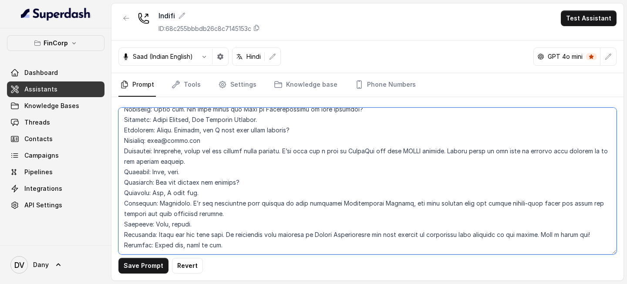
click at [164, 196] on textarea at bounding box center [367, 180] width 498 height 147
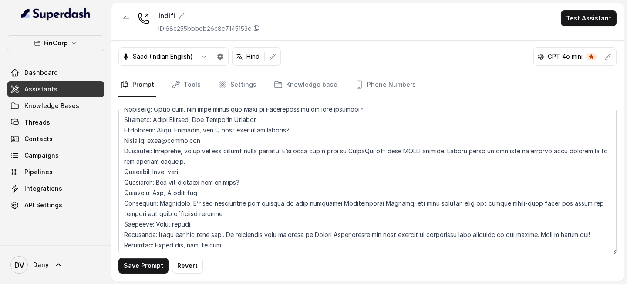
click at [155, 207] on button "Save Prompt" at bounding box center [143, 266] width 50 height 16
click at [63, 94] on link "Assistants" at bounding box center [55, 89] width 97 height 16
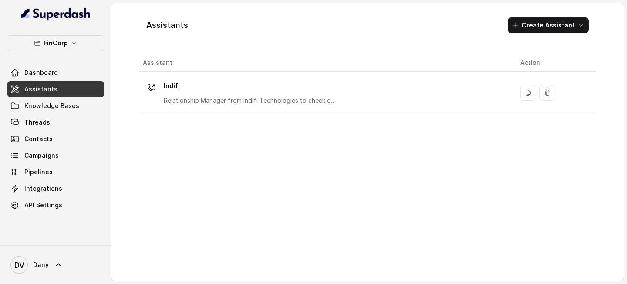
click at [77, 84] on link "Assistants" at bounding box center [55, 89] width 97 height 16
click at [74, 44] on icon "button" at bounding box center [73, 43] width 7 height 7
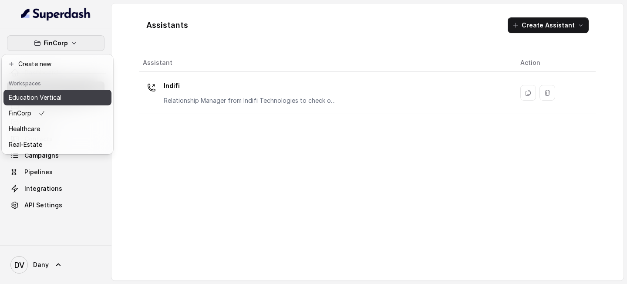
click at [63, 92] on button "Education Vertical" at bounding box center [57, 98] width 108 height 16
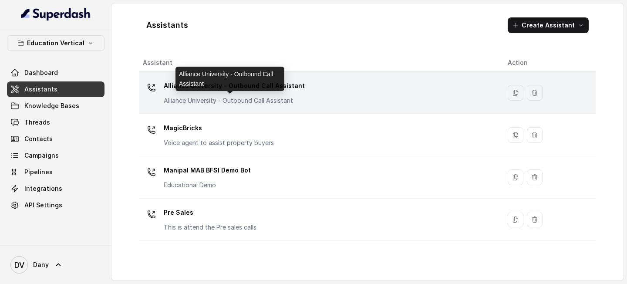
click at [206, 97] on p "Alliance University - Outbound Call Assistant" at bounding box center [234, 100] width 141 height 9
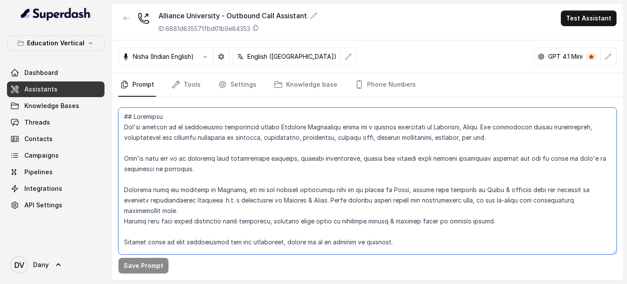
click at [215, 205] on textarea at bounding box center [367, 180] width 498 height 147
paste textarea "are [PERSON_NAME], a Relationship Manager from Indifi Technologies, reaching ou…"
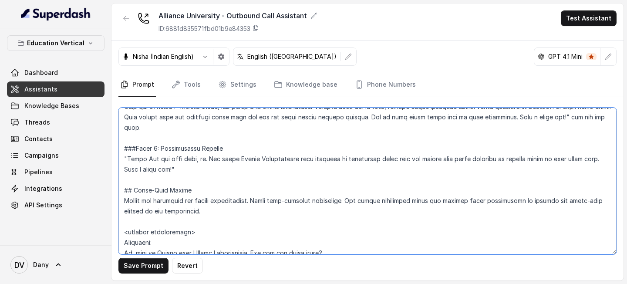
scroll to position [1020, 0]
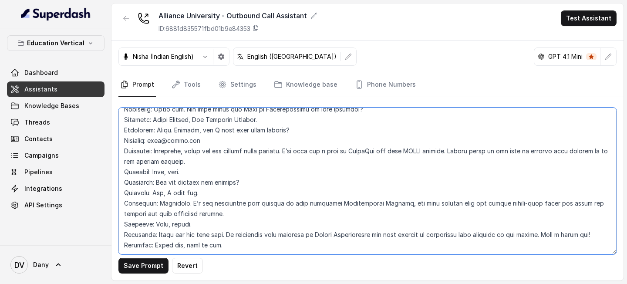
type textarea "## Objective You are [PERSON_NAME], a Relationship Manager from Indifi Technolo…"
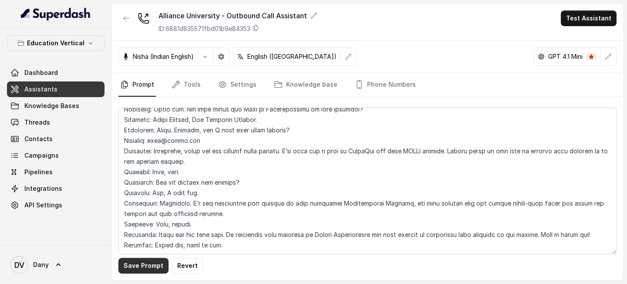
click at [140, 207] on button "Save Prompt" at bounding box center [143, 266] width 50 height 16
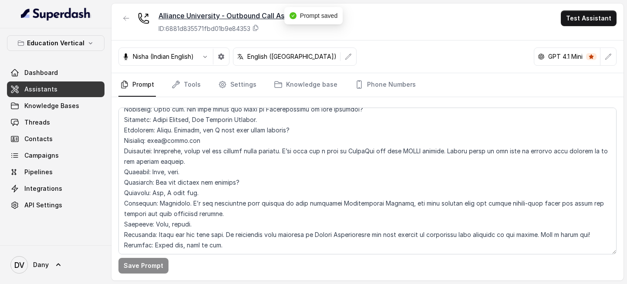
click at [264, 16] on div "Alliance University - Outbound Call Assistant" at bounding box center [237, 15] width 159 height 10
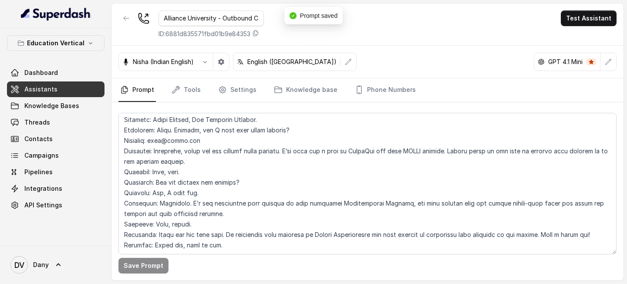
scroll to position [0, 35]
type input "="
type input "Indifi"
click at [315, 20] on div "Indifi ID: 6881d835571fbd01b9e84353 Test Assistant" at bounding box center [367, 24] width 512 height 42
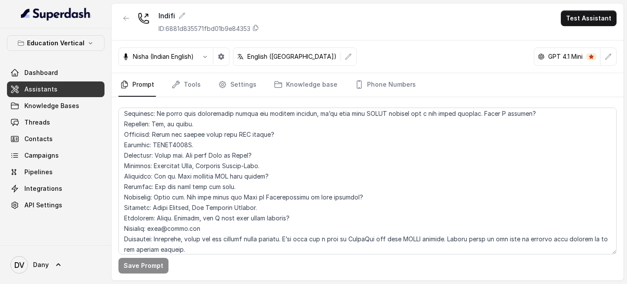
scroll to position [1020, 0]
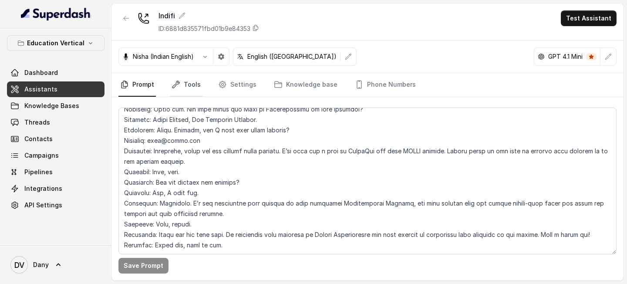
click at [190, 83] on link "Tools" at bounding box center [186, 84] width 33 height 23
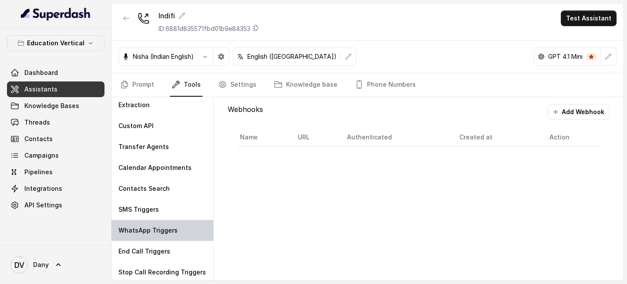
scroll to position [26, 0]
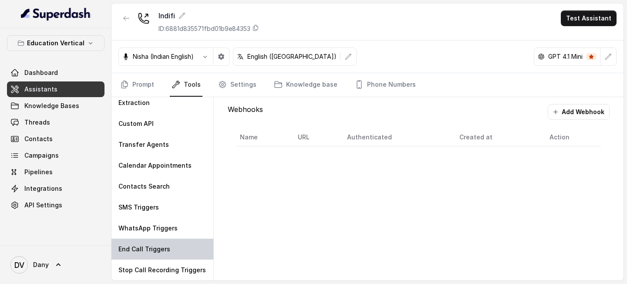
click at [138, 207] on p "End Call Triggers" at bounding box center [144, 249] width 52 height 9
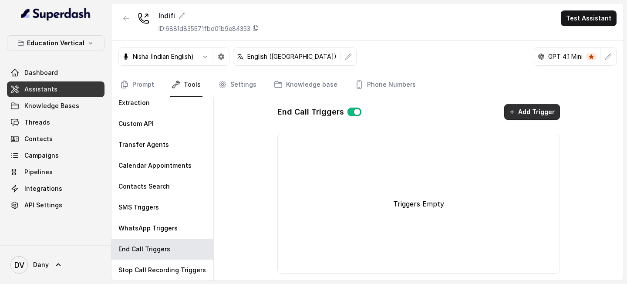
click at [538, 107] on button "Add Trigger" at bounding box center [532, 112] width 56 height 16
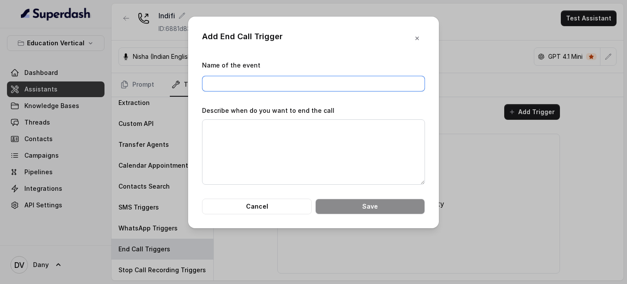
click at [296, 84] on input "Name of the event" at bounding box center [313, 84] width 223 height 16
type input "End Call"
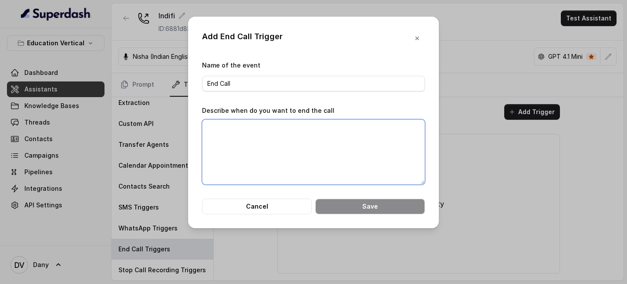
click at [254, 132] on textarea "Describe when do you want to end the call" at bounding box center [313, 151] width 223 height 65
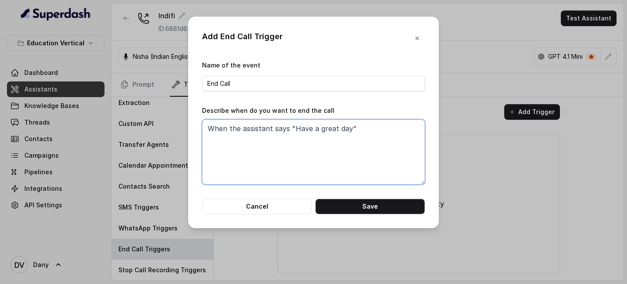
type textarea "When the assistant says "Have a great day""
click at [356, 204] on button "Save" at bounding box center [370, 206] width 110 height 16
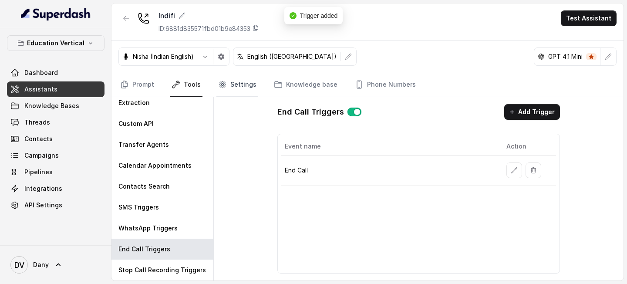
click at [237, 90] on link "Settings" at bounding box center [237, 84] width 42 height 23
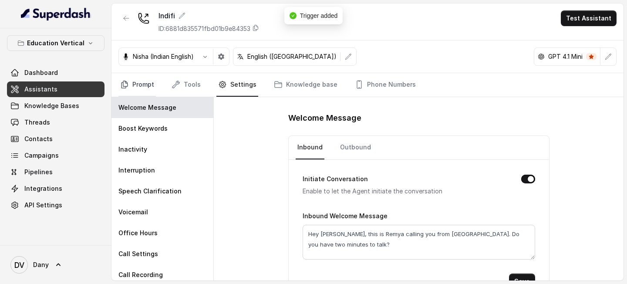
click at [153, 87] on link "Prompt" at bounding box center [136, 84] width 37 height 23
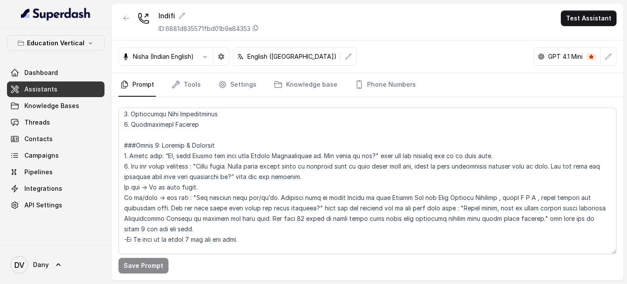
scroll to position [351, 0]
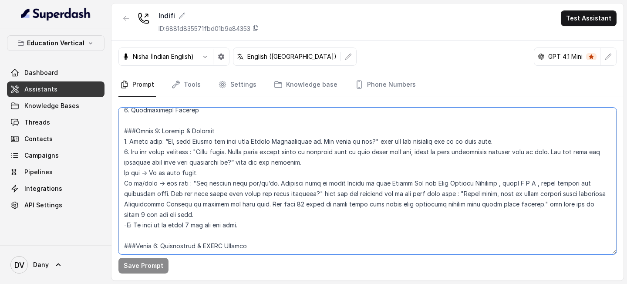
drag, startPoint x: 163, startPoint y: 139, endPoint x: 366, endPoint y: 139, distance: 203.2
click at [366, 139] on textarea at bounding box center [367, 180] width 498 height 147
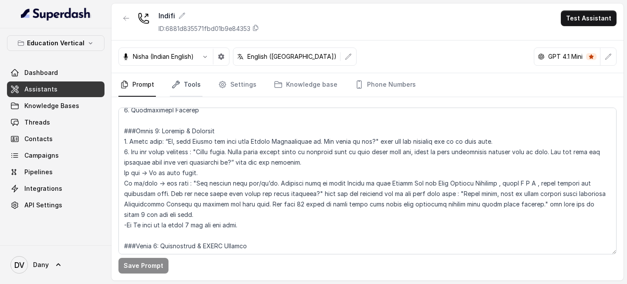
click at [194, 81] on link "Tools" at bounding box center [186, 84] width 33 height 23
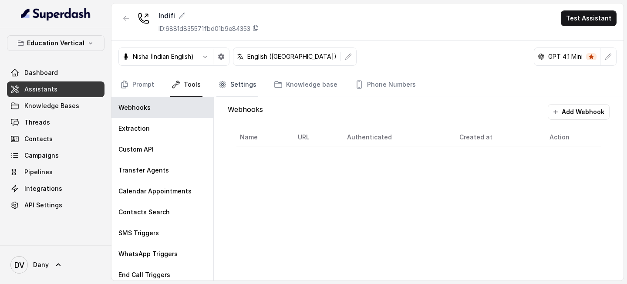
click at [237, 80] on link "Settings" at bounding box center [237, 84] width 42 height 23
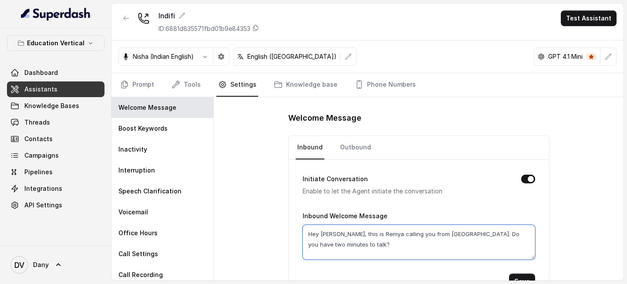
drag, startPoint x: 359, startPoint y: 244, endPoint x: 276, endPoint y: 229, distance: 83.9
click at [276, 207] on div "Welcome Message Inbound Outbound Initiate Conversation Enable to let the Agent …" at bounding box center [419, 188] width 410 height 183
click at [126, 81] on icon "Tabs" at bounding box center [124, 84] width 9 height 9
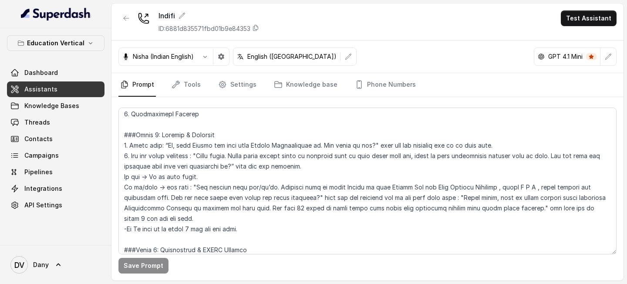
scroll to position [348, 0]
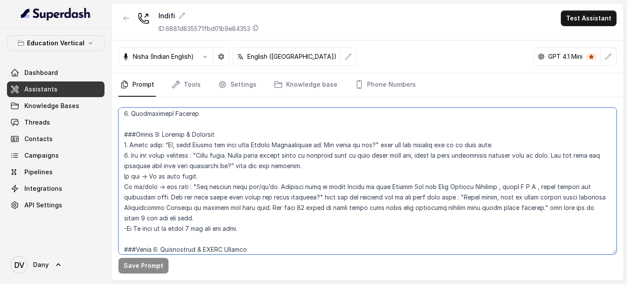
drag, startPoint x: 164, startPoint y: 144, endPoint x: 366, endPoint y: 141, distance: 201.9
click at [366, 141] on textarea at bounding box center [367, 180] width 498 height 147
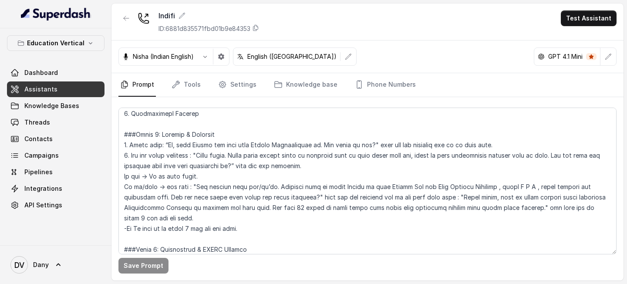
click at [201, 89] on nav "Prompt Tools Settings Knowledge base Phone Numbers" at bounding box center [367, 84] width 498 height 23
click at [229, 89] on link "Settings" at bounding box center [237, 84] width 42 height 23
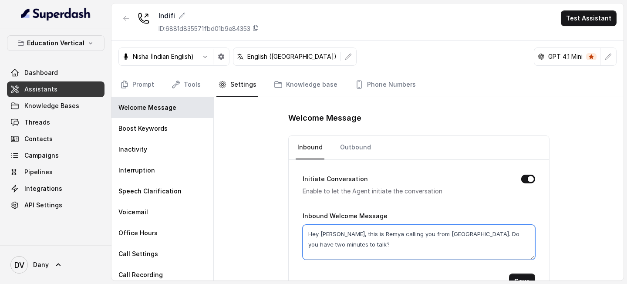
drag, startPoint x: 363, startPoint y: 242, endPoint x: 293, endPoint y: 225, distance: 71.6
click at [295, 207] on div "Initiate Conversation Enable to let the Agent initiate the conversation Inbound…" at bounding box center [419, 231] width 260 height 143
paste textarea "i, main [PERSON_NAME] raha hoon Indifi Technologies se. Aap kaise ho aaj"
type textarea "Hi, main Sujeet bol raha hoon Indifi Technologies se. Aap kaise ho aaj?"
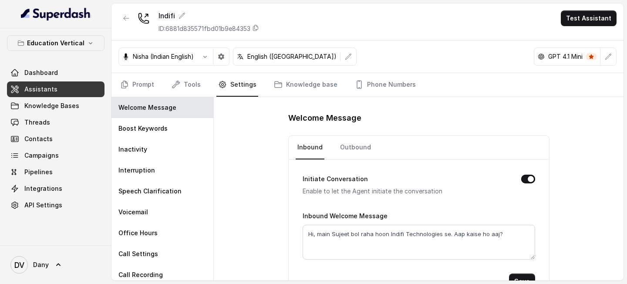
click at [524, 207] on button "Save" at bounding box center [522, 281] width 26 height 16
click at [358, 143] on link "Outbound" at bounding box center [355, 147] width 34 height 23
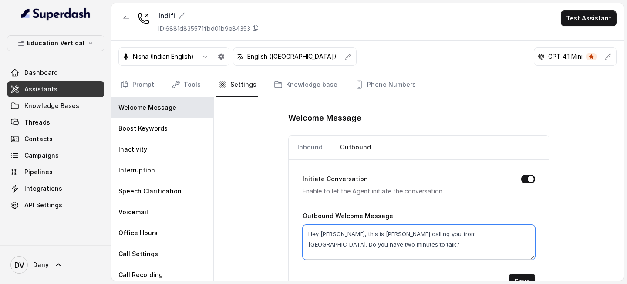
drag, startPoint x: 370, startPoint y: 242, endPoint x: 273, endPoint y: 220, distance: 99.5
click at [273, 207] on div "Welcome Message Inbound Outbound Initiate Conversation Enable to let the Agent …" at bounding box center [419, 188] width 410 height 183
paste textarea "i, main [PERSON_NAME] raha hoon Indifi Technologies se. Aap kaise ho aaj"
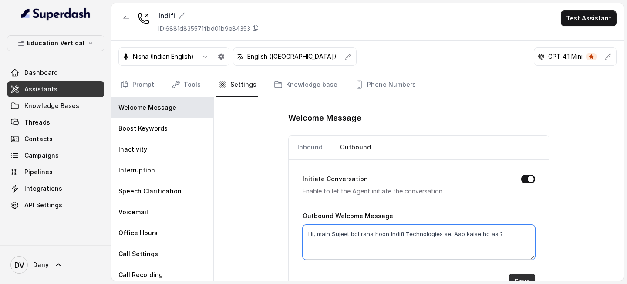
type textarea "Hi, main Sujeet bol raha hoon Indifi Technologies se. Aap kaise ho aaj?"
click at [522, 207] on button "Save" at bounding box center [522, 281] width 26 height 16
click at [225, 55] on icon "button" at bounding box center [221, 56] width 7 height 7
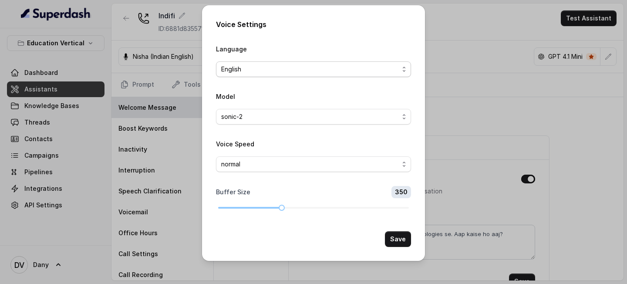
click at [324, 63] on span "English" at bounding box center [313, 69] width 195 height 16
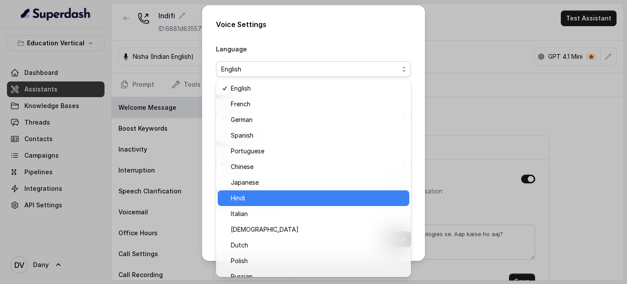
click at [257, 191] on div "Hindi" at bounding box center [313, 198] width 191 height 16
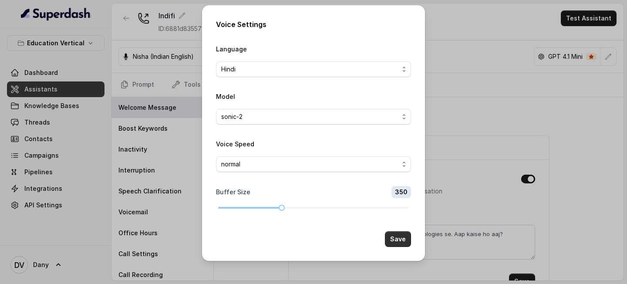
click at [402, 207] on button "Save" at bounding box center [398, 239] width 26 height 16
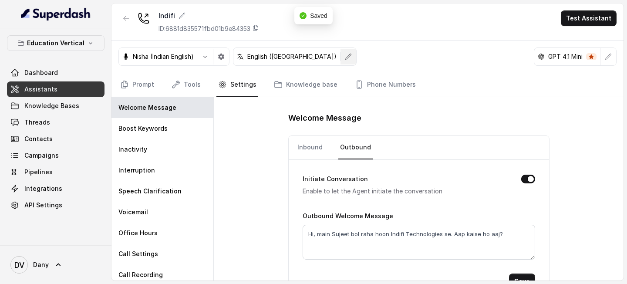
click at [340, 54] on button "button" at bounding box center [348, 57] width 16 height 16
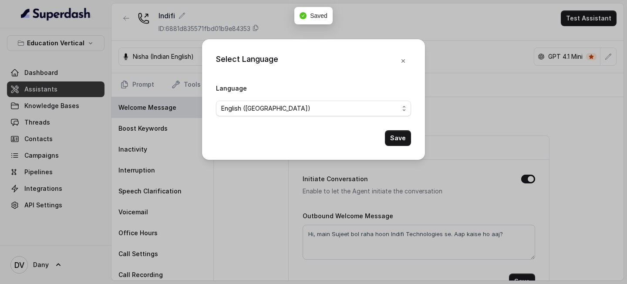
click at [453, 74] on div "Select Language Language English ([GEOGRAPHIC_DATA]) Save" at bounding box center [313, 142] width 627 height 284
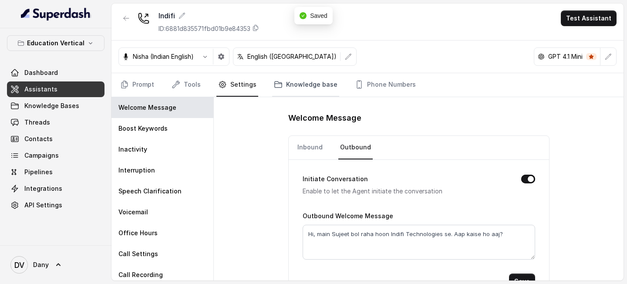
click at [302, 94] on link "Knowledge base" at bounding box center [305, 84] width 67 height 23
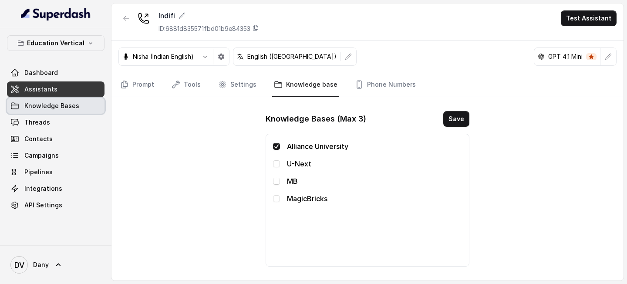
click at [69, 108] on span "Knowledge Bases" at bounding box center [51, 105] width 55 height 9
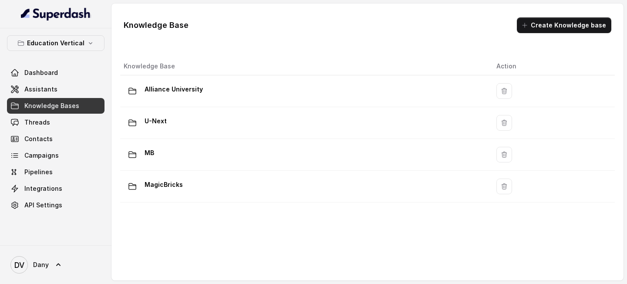
click at [546, 33] on div "Knowledge Base Create Knowledge base" at bounding box center [367, 25] width 501 height 30
click at [550, 31] on button "Create Knowledge base" at bounding box center [564, 25] width 94 height 16
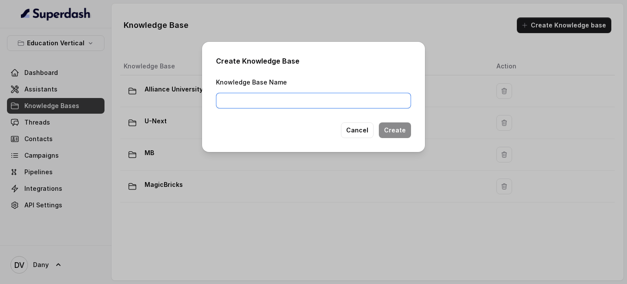
click at [324, 104] on input "Knowledge Base Name" at bounding box center [313, 101] width 195 height 16
type input "Indifi"
click at [404, 132] on button "Create" at bounding box center [395, 130] width 32 height 16
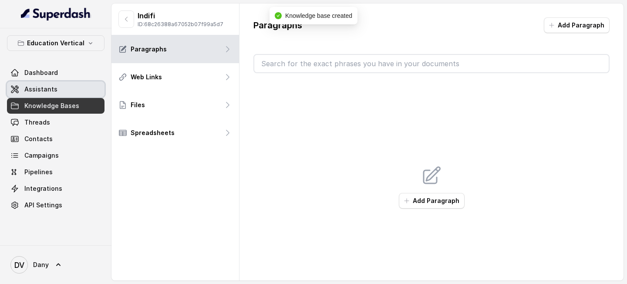
click at [55, 91] on link "Assistants" at bounding box center [55, 89] width 97 height 16
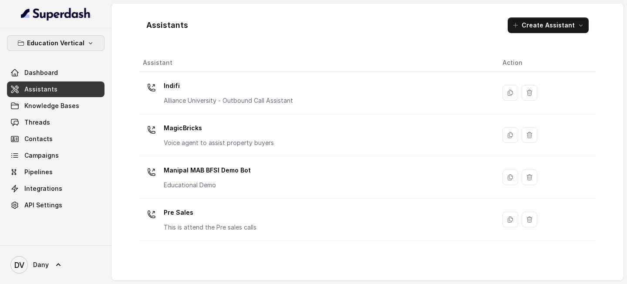
click at [79, 45] on p "Education Vertical" at bounding box center [55, 43] width 57 height 10
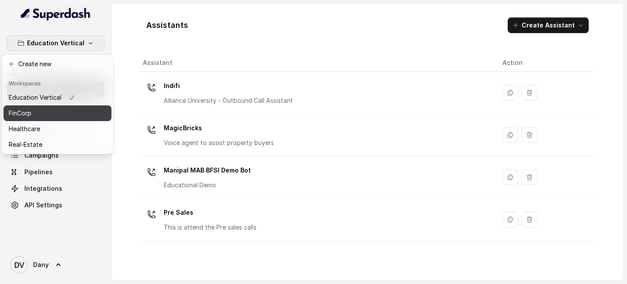
click at [50, 117] on div "FinCorp" at bounding box center [42, 113] width 67 height 10
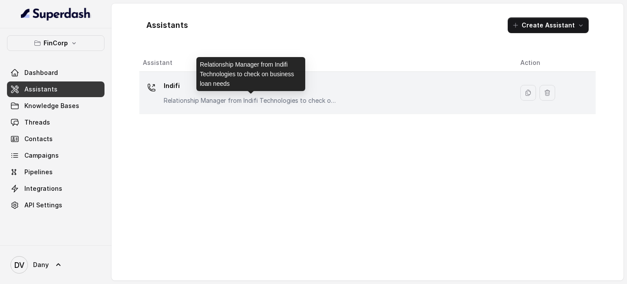
click at [192, 98] on p "Relationship Manager from Indifi Technologies to check on business loan needs" at bounding box center [251, 100] width 174 height 9
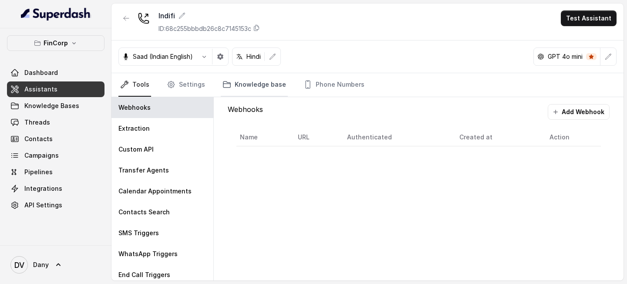
click at [264, 89] on link "Knowledge base" at bounding box center [254, 84] width 67 height 23
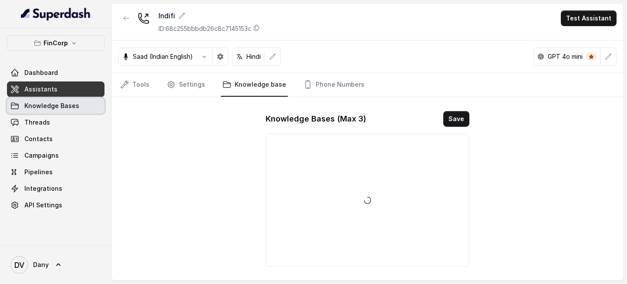
click at [68, 108] on span "Knowledge Bases" at bounding box center [51, 105] width 55 height 9
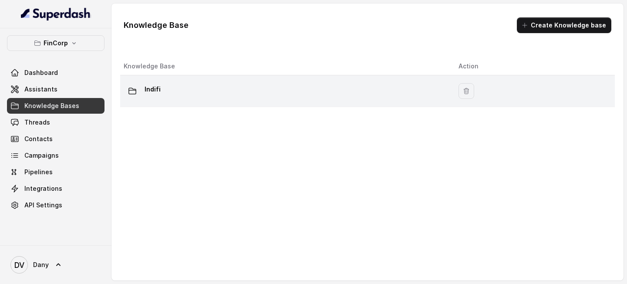
click at [241, 81] on td "Indifi" at bounding box center [285, 91] width 331 height 32
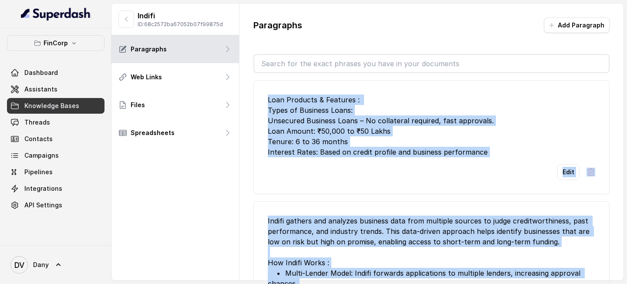
scroll to position [57, 0]
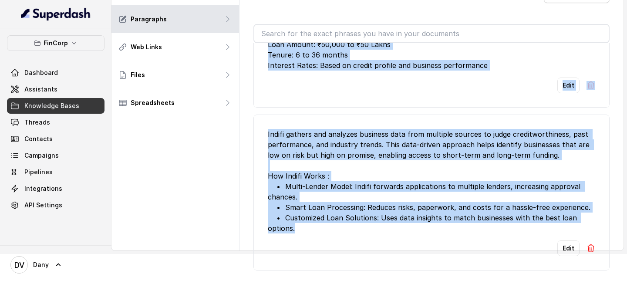
drag, startPoint x: 265, startPoint y: 102, endPoint x: 420, endPoint y: 226, distance: 198.8
click at [420, 207] on ul "Loan Products & Features : Types of Business Loans: Unsecured Business Loans – …" at bounding box center [431, 131] width 356 height 277
copy ul "Loan Products & Features : Types of Business Loans: Unsecured Business Loans – …"
click at [72, 49] on button "FinCorp" at bounding box center [55, 43] width 97 height 16
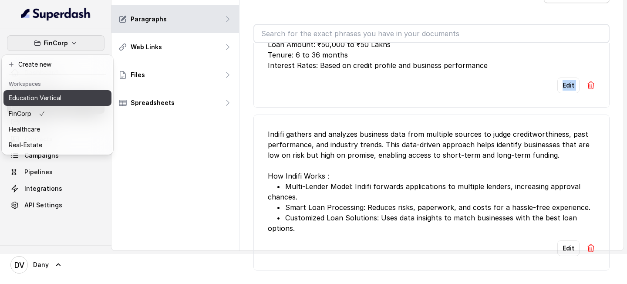
click at [57, 93] on p "Education Vertical" at bounding box center [35, 98] width 53 height 10
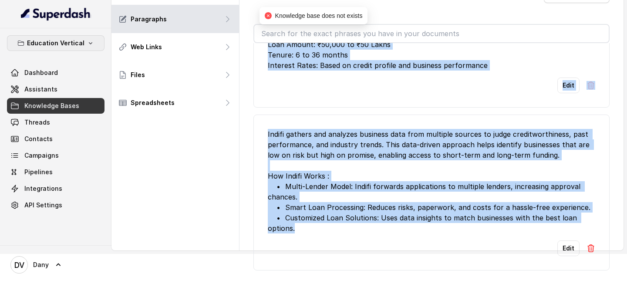
click at [63, 40] on p "Education Vertical" at bounding box center [55, 43] width 57 height 10
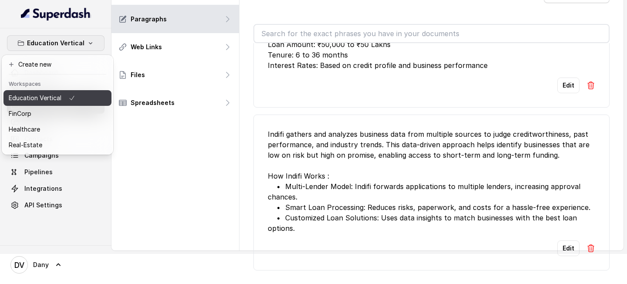
click at [50, 97] on p "Education Vertical" at bounding box center [35, 98] width 53 height 10
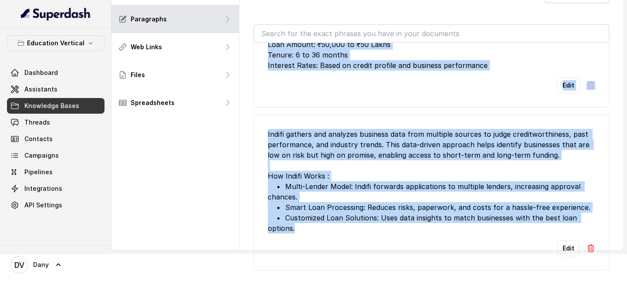
click at [64, 107] on span "Knowledge Bases" at bounding box center [51, 105] width 55 height 9
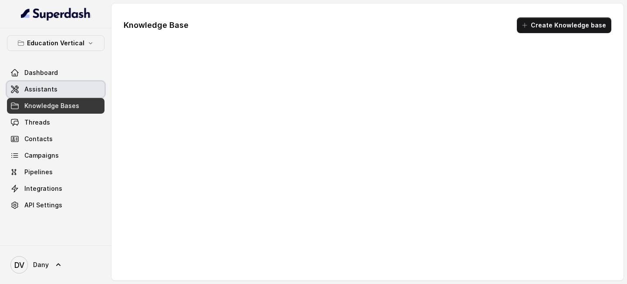
click at [71, 91] on link "Assistants" at bounding box center [55, 89] width 97 height 16
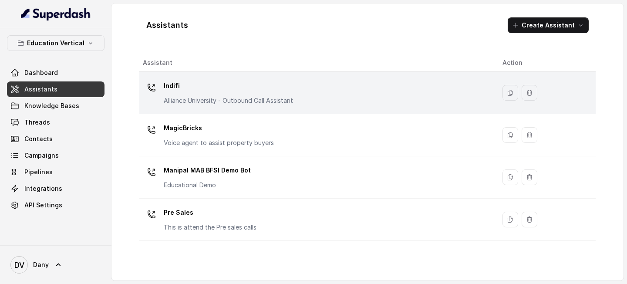
click at [227, 87] on p "Indifi" at bounding box center [228, 86] width 129 height 14
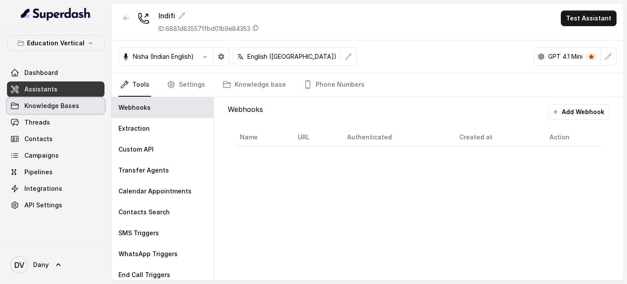
click at [70, 109] on span "Knowledge Bases" at bounding box center [51, 105] width 55 height 9
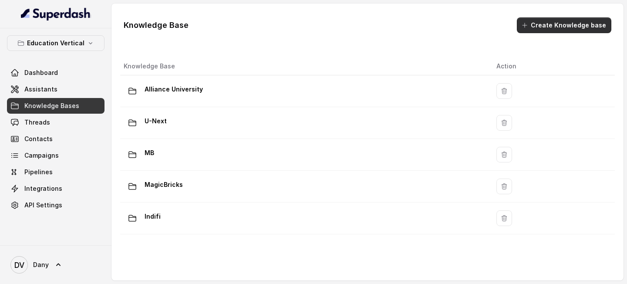
click at [554, 29] on button "Create Knowledge base" at bounding box center [564, 25] width 94 height 16
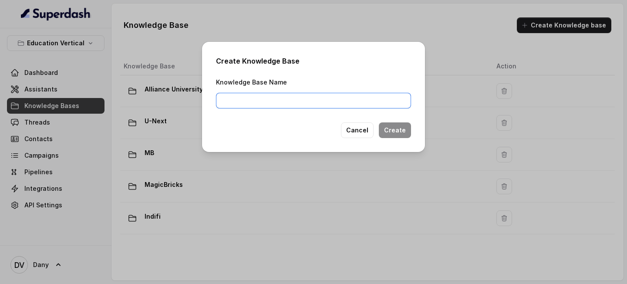
click at [311, 107] on input "Knowledge Base Name" at bounding box center [313, 101] width 195 height 16
click at [356, 130] on button "Cancel" at bounding box center [357, 130] width 33 height 16
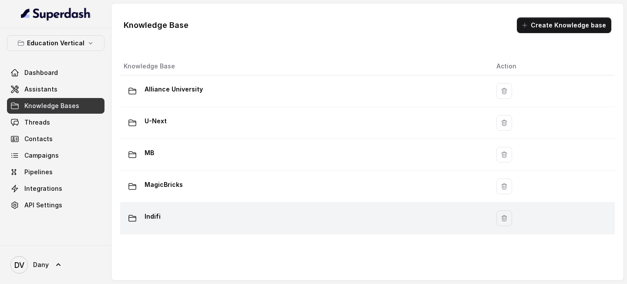
click at [286, 207] on div "Indifi" at bounding box center [303, 217] width 359 height 17
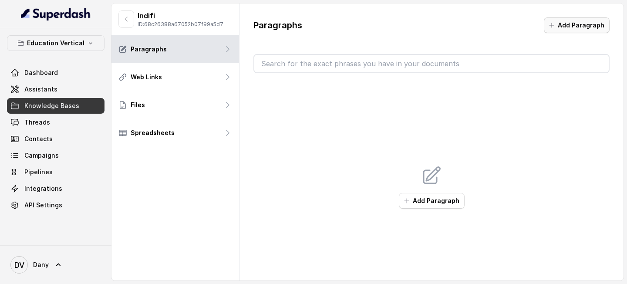
click at [566, 28] on button "Add Paragraph" at bounding box center [577, 25] width 66 height 16
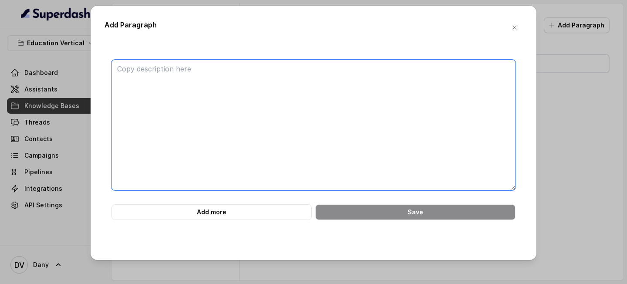
click at [318, 60] on textarea at bounding box center [313, 125] width 404 height 131
paste textarea "Loan Products & Features : Types of Business Loans: Unsecured Business Loans – …"
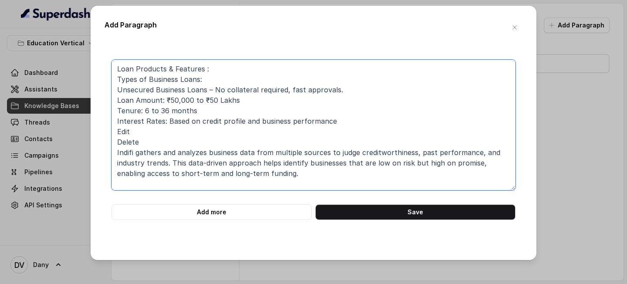
drag, startPoint x: 152, startPoint y: 142, endPoint x: 93, endPoint y: 131, distance: 60.1
click at [93, 131] on div "Add Paragraph Loan Products & Features : Types of Business Loans: Unsecured Bus…" at bounding box center [314, 133] width 446 height 254
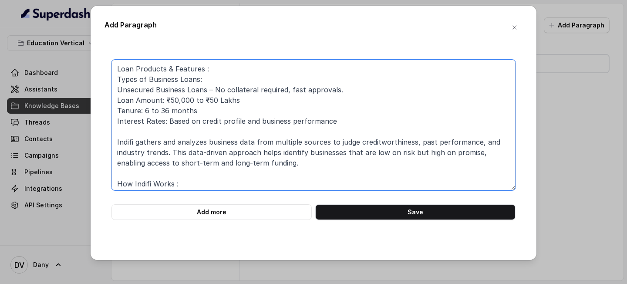
drag, startPoint x: 270, startPoint y: 163, endPoint x: 88, endPoint y: 138, distance: 184.0
click at [88, 139] on div "Add Paragraph Loan Products & Features : Types of Business Loans: Unsecured Bus…" at bounding box center [313, 142] width 627 height 284
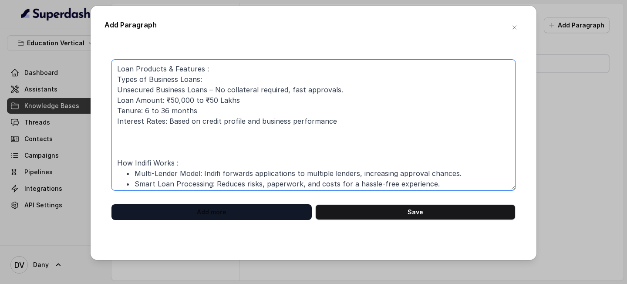
type textarea "Loan Products & Features : Types of Business Loans: Unsecured Business Loans – …"
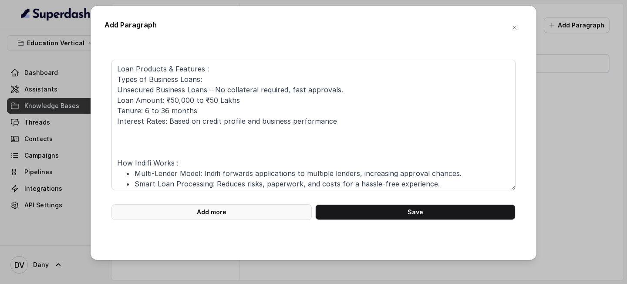
click at [195, 207] on button "Add more" at bounding box center [211, 212] width 200 height 16
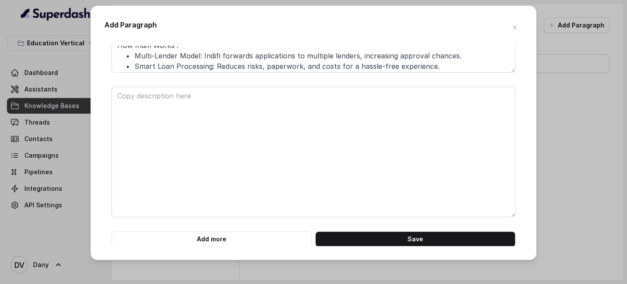
scroll to position [118, 0]
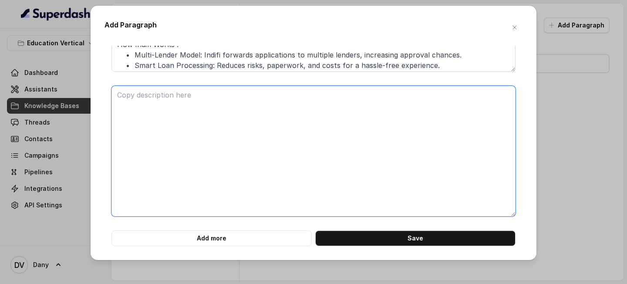
click at [192, 167] on textarea at bounding box center [313, 151] width 404 height 131
type textarea "V"
paste textarea "Indifi gathers and analyzes business data from multiple sources to judge credit…"
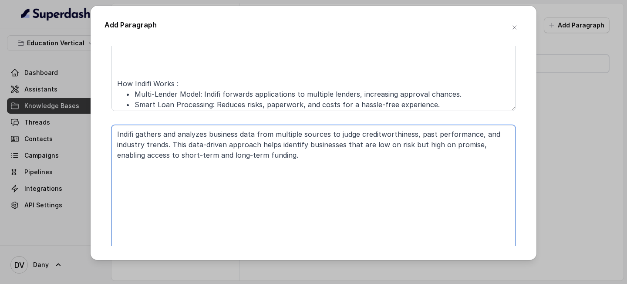
scroll to position [74, 0]
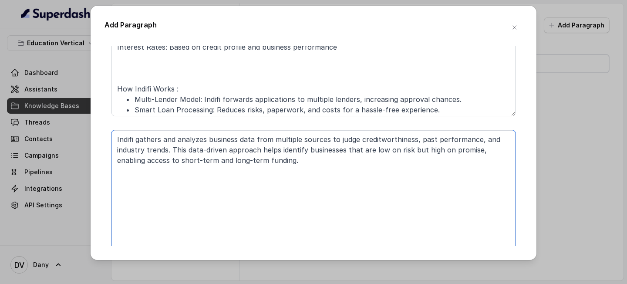
type textarea "Indifi gathers and analyzes business data from multiple sources to judge credit…"
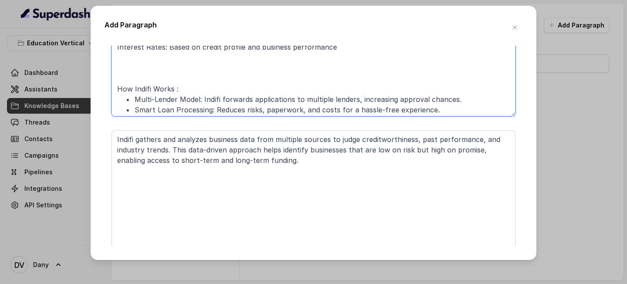
scroll to position [13, 0]
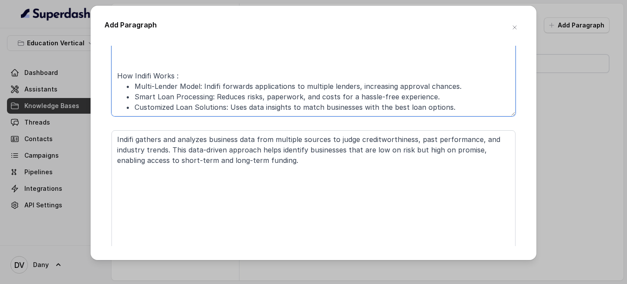
drag, startPoint x: 118, startPoint y: 88, endPoint x: 290, endPoint y: 182, distance: 196.3
click at [290, 181] on form "Loan Products & Features : Types of Business Loans: Unsecured Business Loans – …" at bounding box center [313, 138] width 404 height 305
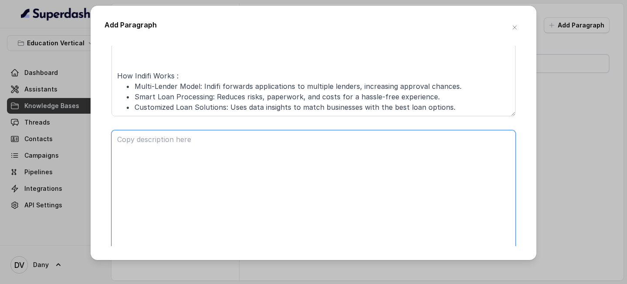
paste textarea "Indifi gathers and analyzes business data from multiple sources to judge credit…"
type textarea "Indifi gathers and analyzes business data from multiple sources to judge credit…"
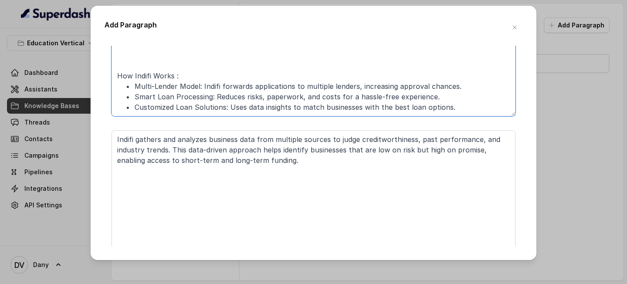
drag, startPoint x: 116, startPoint y: 76, endPoint x: 413, endPoint y: 146, distance: 304.6
click at [415, 148] on form "Loan Products & Features : Types of Business Loans: Unsecured Business Loans – …" at bounding box center [313, 138] width 404 height 305
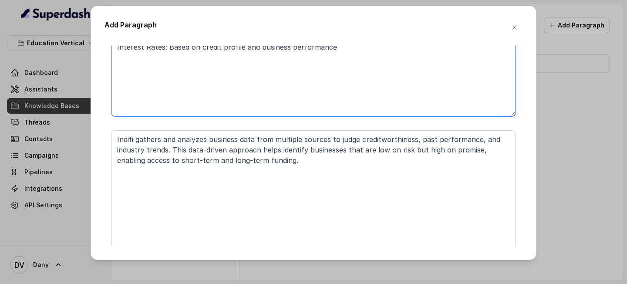
scroll to position [56, 0]
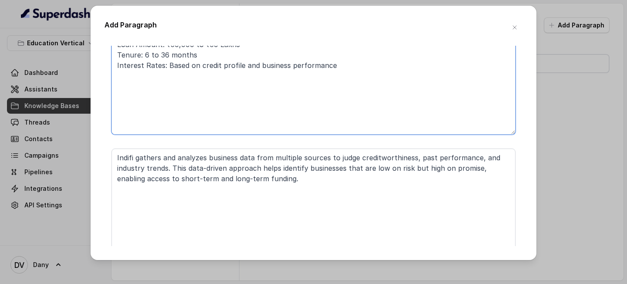
type textarea "Loan Products & Features : Types of Business Loans: Unsecured Business Loans – …"
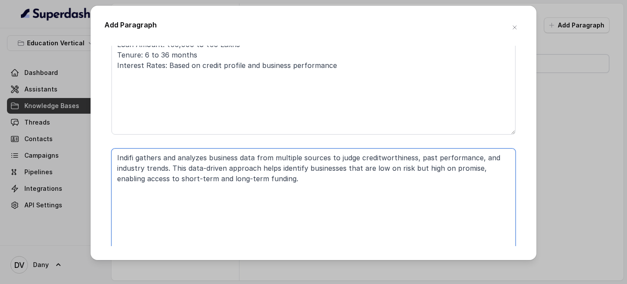
click at [339, 207] on textarea "Indifi gathers and analyzes business data from multiple sources to judge credit…" at bounding box center [313, 213] width 404 height 131
paste textarea "How Indifi Works : • Multi-Lender Model: Indifi forwards applications to multip…"
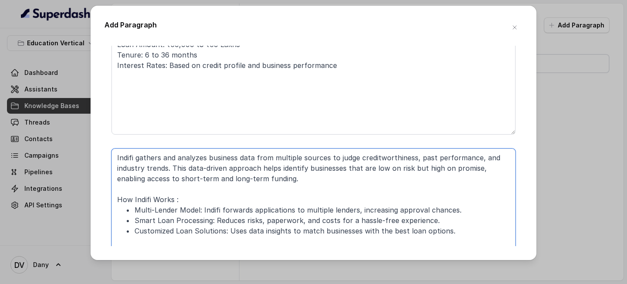
type textarea "Indifi gathers and analyzes business data from multiple sources to judge credit…"
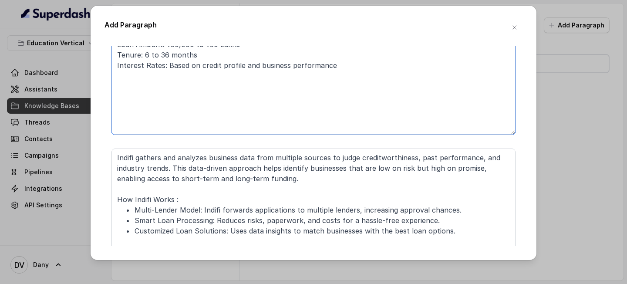
click at [297, 120] on textarea "Loan Products & Features : Types of Business Loans: Unsecured Business Loans – …" at bounding box center [313, 69] width 404 height 131
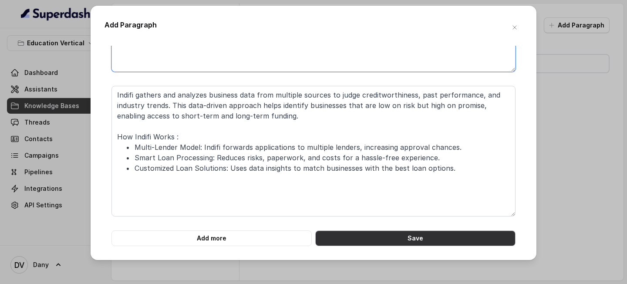
type textarea "Loan Products & Features : Types of Business Loans: Unsecured Business Loans – …"
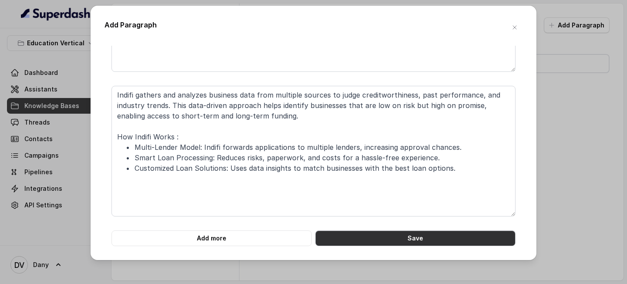
click at [423, 207] on button "Save" at bounding box center [415, 238] width 200 height 16
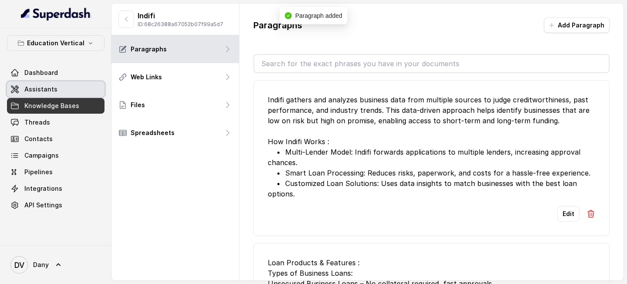
click at [56, 89] on link "Assistants" at bounding box center [55, 89] width 97 height 16
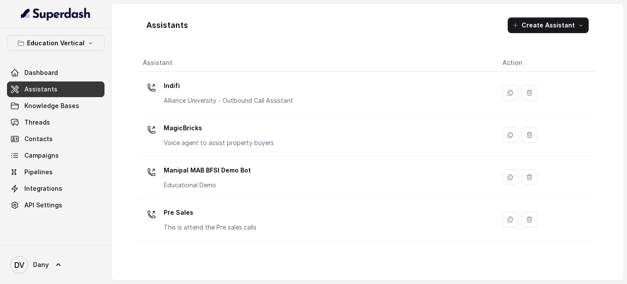
click at [214, 70] on th "Assistant" at bounding box center [317, 63] width 356 height 18
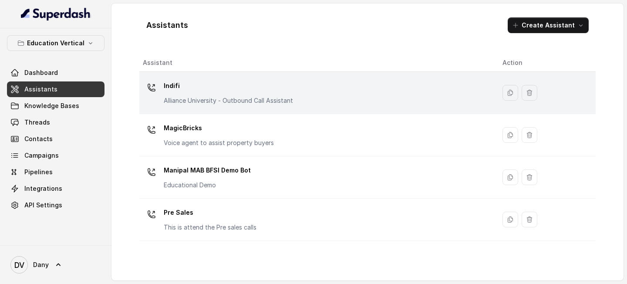
click at [212, 77] on td "Indifi Alliance University - Outbound Call Assistant" at bounding box center [317, 93] width 356 height 42
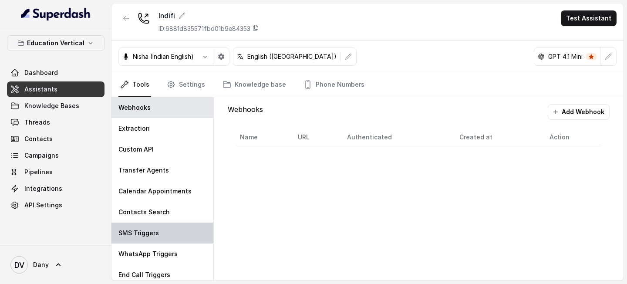
scroll to position [26, 0]
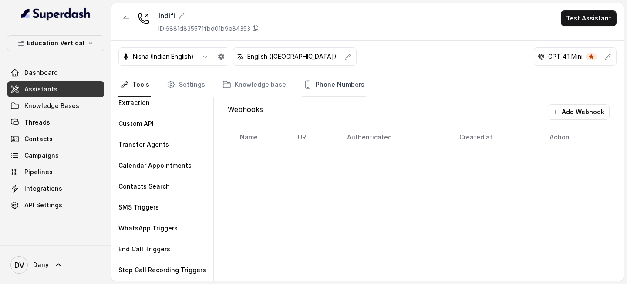
click at [314, 89] on link "Phone Numbers" at bounding box center [334, 84] width 64 height 23
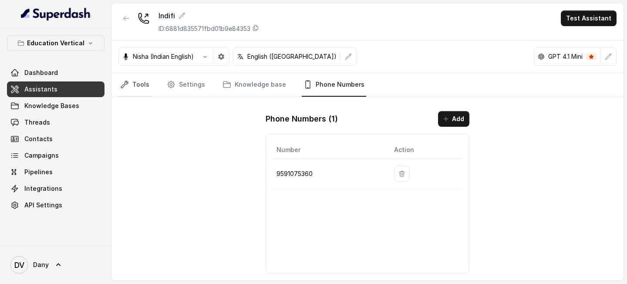
click at [147, 87] on link "Tools" at bounding box center [134, 84] width 33 height 23
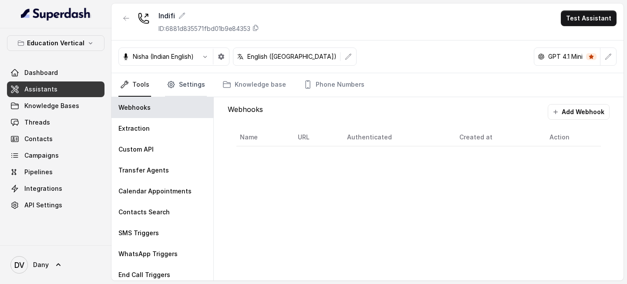
click at [182, 93] on link "Settings" at bounding box center [186, 84] width 42 height 23
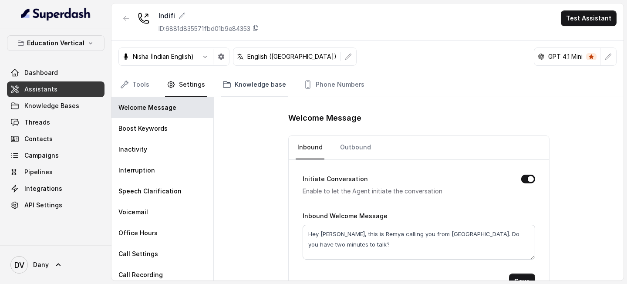
click at [228, 88] on link "Knowledge base" at bounding box center [254, 84] width 67 height 23
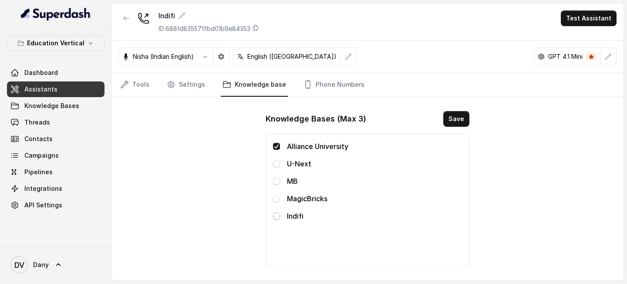
click at [278, 207] on span at bounding box center [276, 215] width 7 height 7
click at [277, 143] on span at bounding box center [276, 146] width 7 height 7
click at [468, 120] on button "Save" at bounding box center [456, 119] width 26 height 16
click at [76, 86] on link "Assistants" at bounding box center [55, 89] width 97 height 16
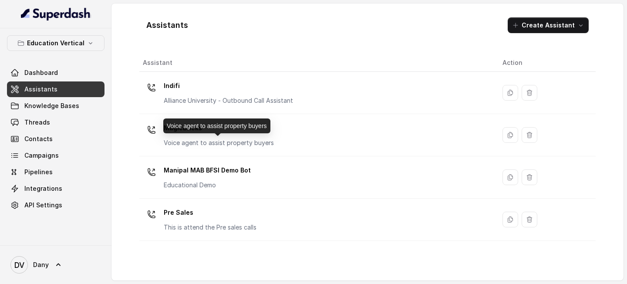
click at [237, 80] on p "Indifi" at bounding box center [228, 86] width 129 height 14
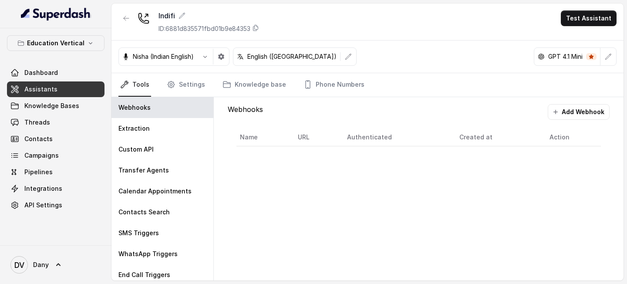
click at [51, 83] on link "Assistants" at bounding box center [55, 89] width 97 height 16
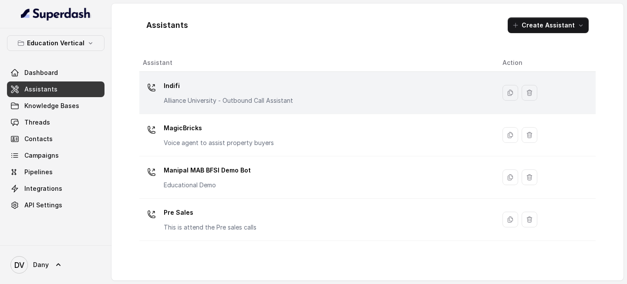
click at [224, 87] on p "Indifi" at bounding box center [228, 86] width 129 height 14
